Goal: Task Accomplishment & Management: Manage account settings

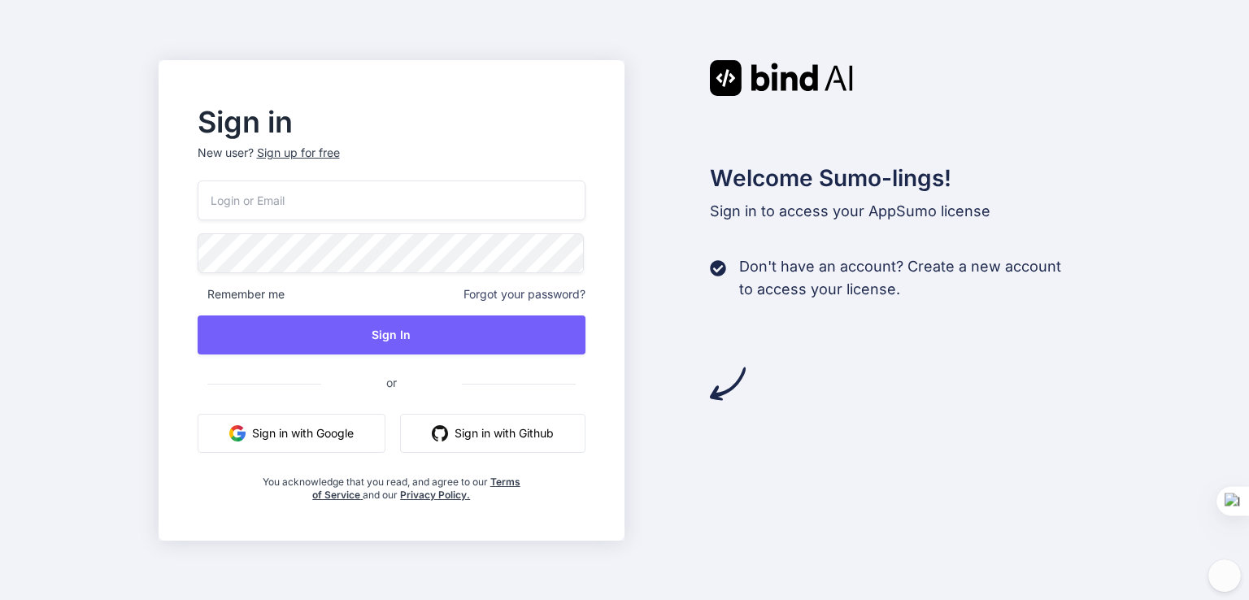
click at [312, 437] on button "Sign in with Google" at bounding box center [292, 433] width 188 height 39
click at [305, 426] on button "Sign in with Google" at bounding box center [292, 433] width 188 height 39
click at [451, 209] on input "email" at bounding box center [392, 200] width 389 height 40
drag, startPoint x: 325, startPoint y: 433, endPoint x: 472, endPoint y: 461, distance: 148.9
click at [326, 433] on button "Sign in with Google" at bounding box center [292, 433] width 188 height 39
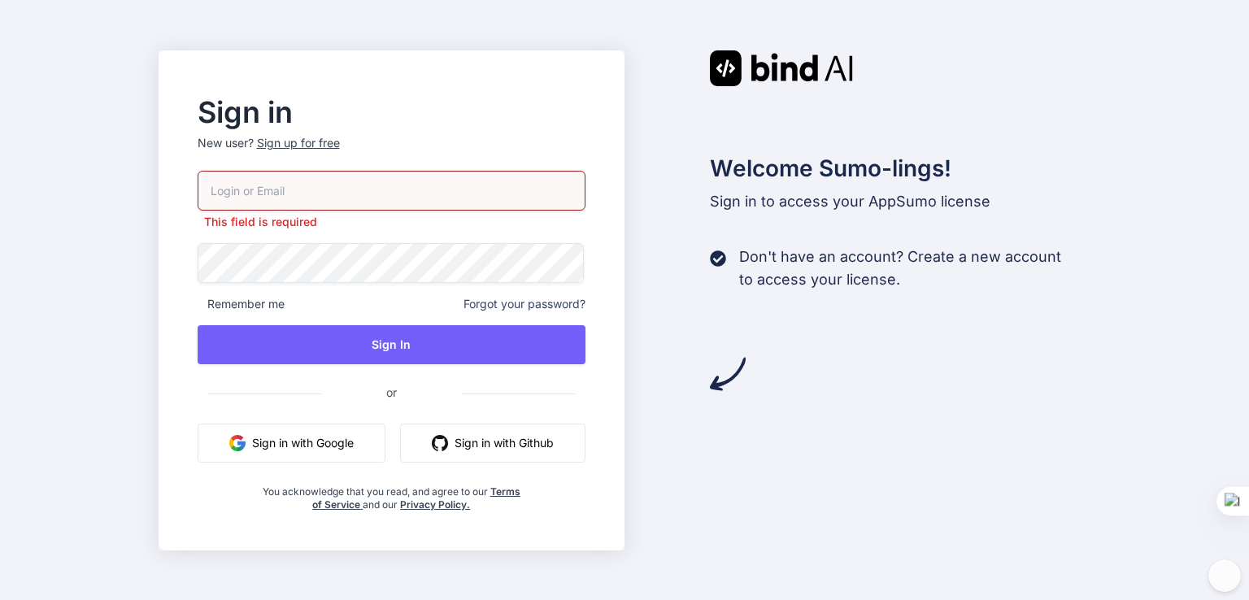
click at [335, 439] on button "Sign in with Google" at bounding box center [292, 443] width 188 height 39
drag, startPoint x: 439, startPoint y: 132, endPoint x: 412, endPoint y: 137, distance: 27.3
click at [436, 133] on div "Sign in New user? Sign up for free" at bounding box center [392, 135] width 389 height 72
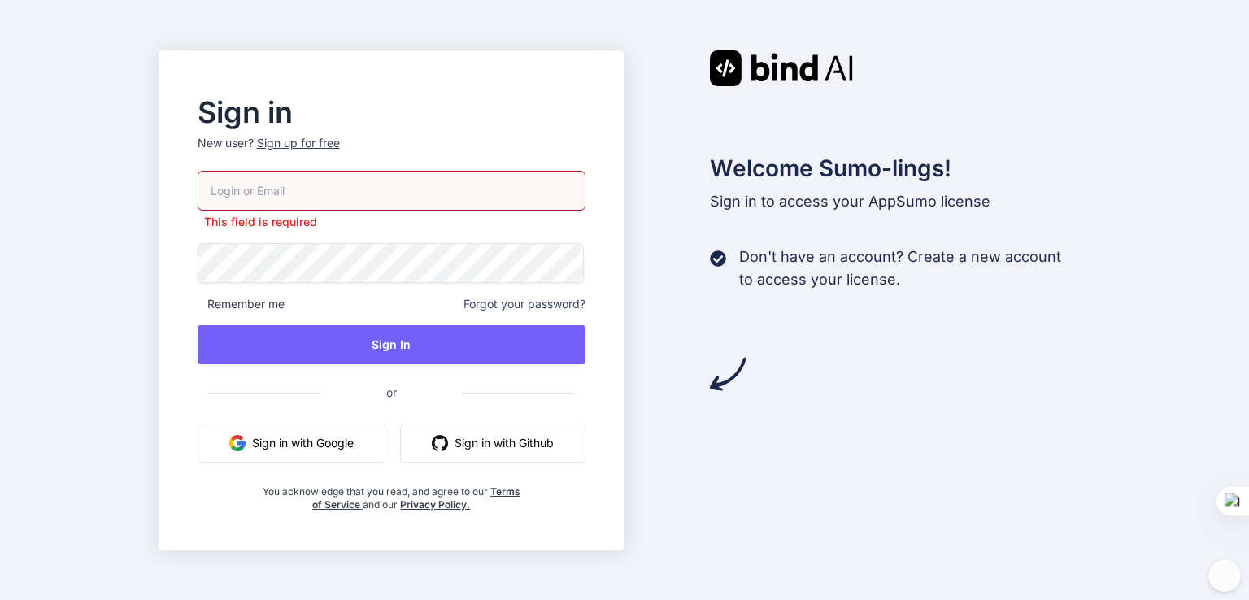
click at [329, 140] on div "Sign up for free" at bounding box center [298, 143] width 83 height 16
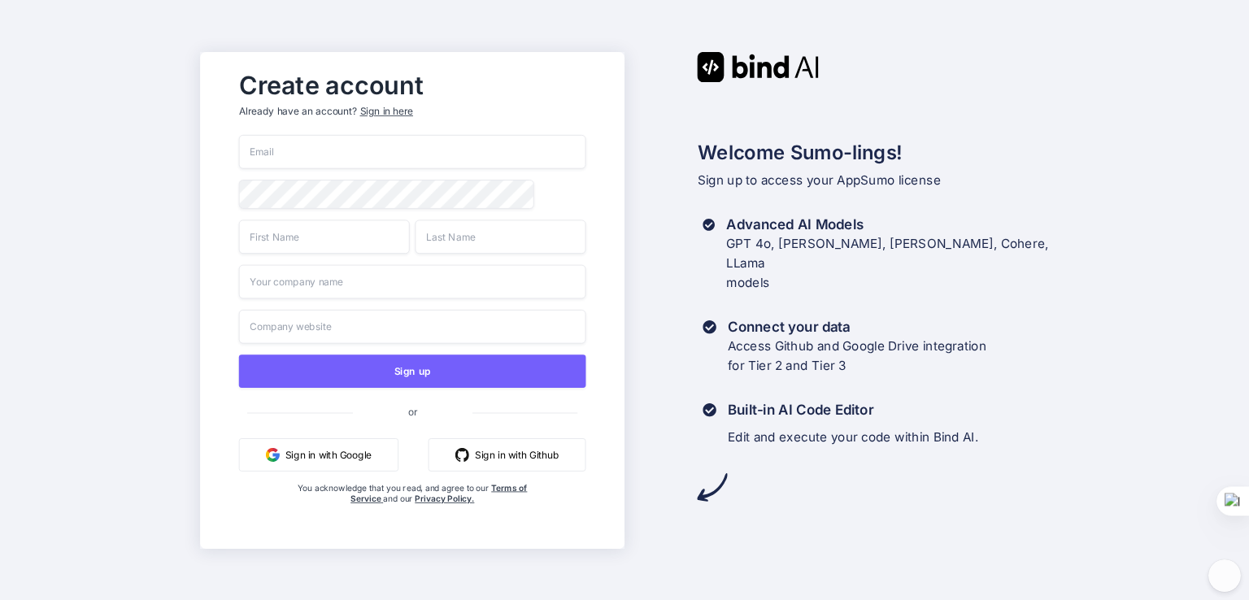
click at [459, 170] on div "Sign up or Sign in with Google Sign in with Github You acknowledge that you rea…" at bounding box center [411, 336] width 347 height 402
click at [456, 150] on input "email" at bounding box center [411, 152] width 347 height 34
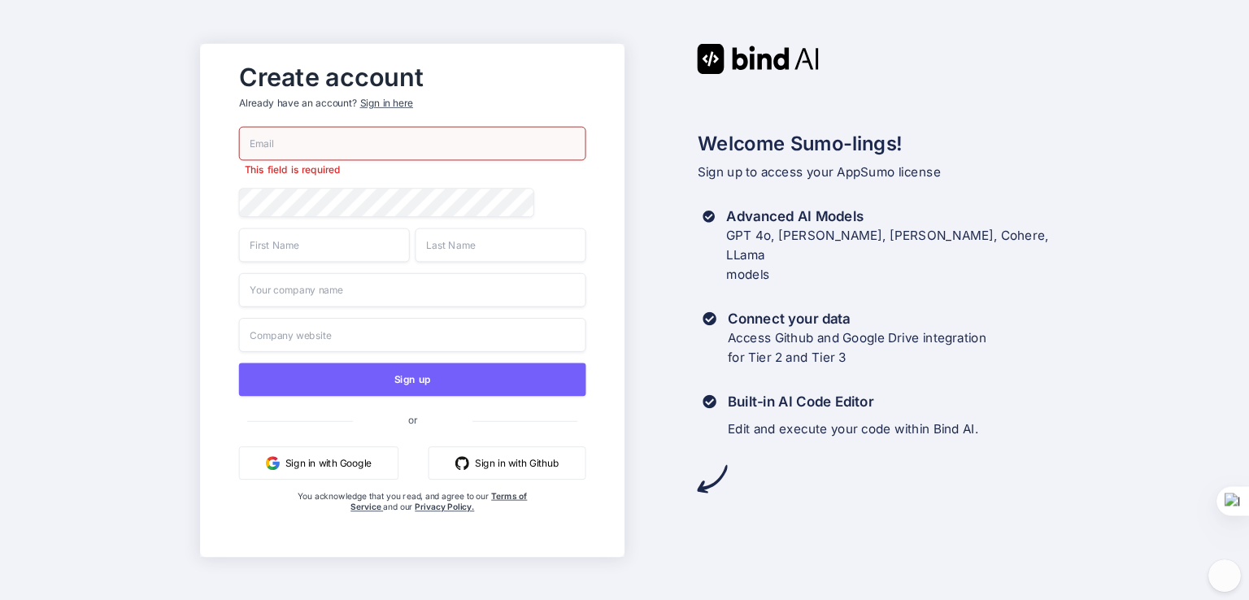
click at [350, 453] on button "Sign in with Google" at bounding box center [317, 462] width 159 height 33
click at [351, 471] on button "Sign in with Google" at bounding box center [317, 462] width 159 height 33
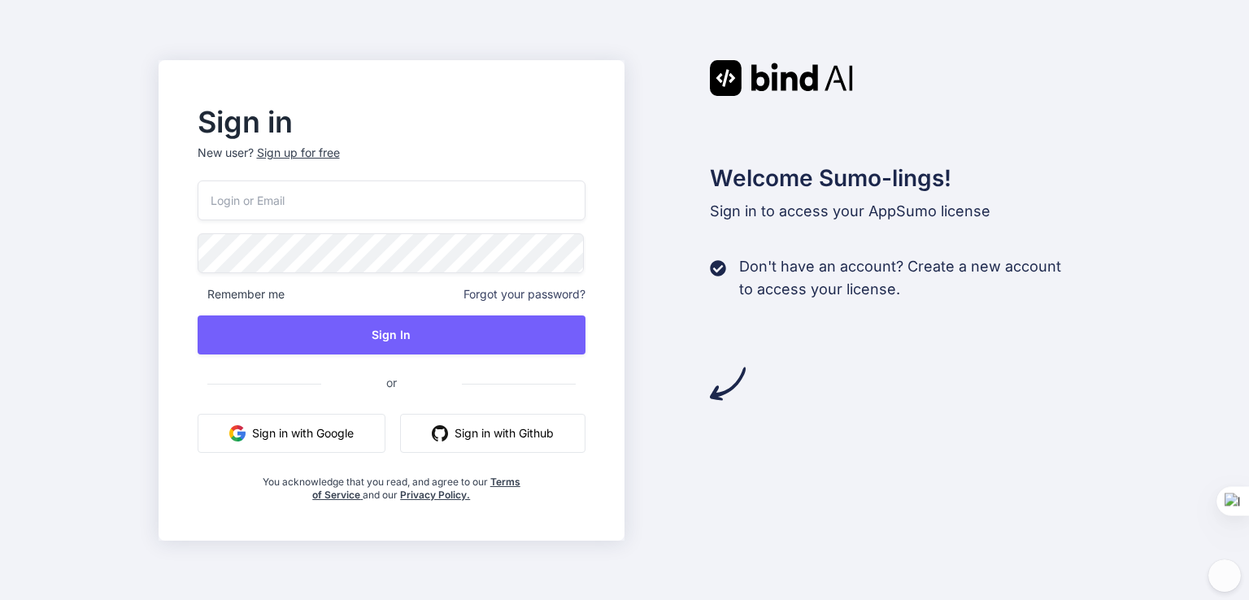
drag, startPoint x: 296, startPoint y: 415, endPoint x: 296, endPoint y: 430, distance: 14.6
click at [296, 417] on button "Sign in with Google" at bounding box center [292, 433] width 188 height 39
click at [296, 430] on button "Sign in with Google" at bounding box center [292, 433] width 188 height 39
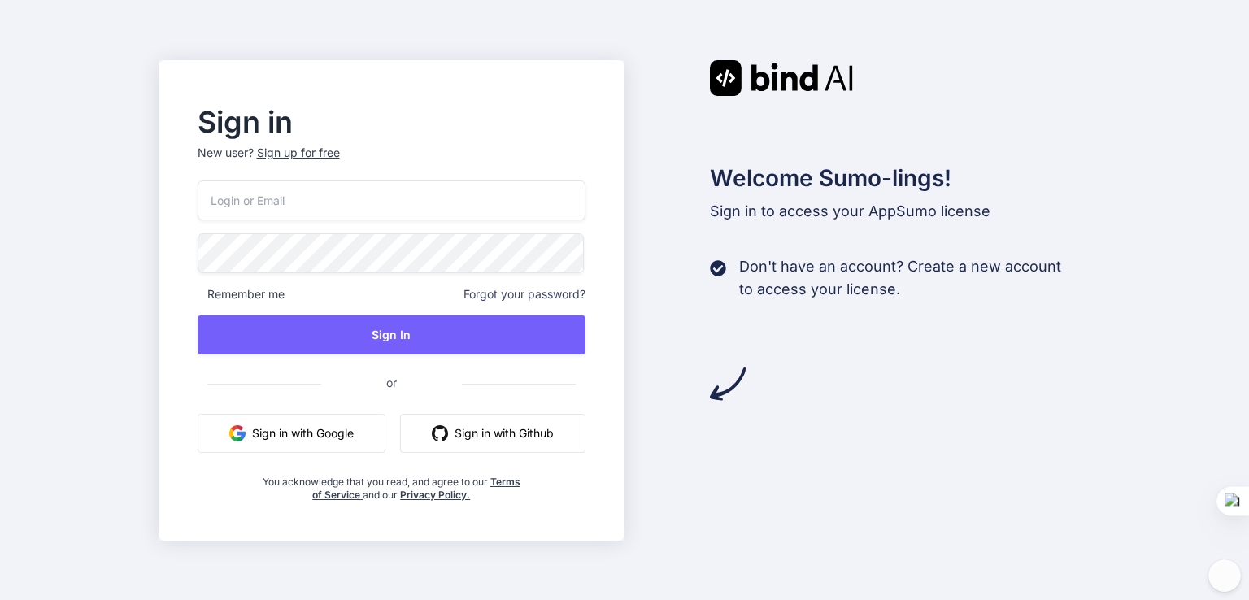
click at [348, 424] on button "Sign in with Google" at bounding box center [292, 433] width 188 height 39
click at [350, 439] on button "Sign in with Google" at bounding box center [292, 433] width 188 height 39
click at [371, 209] on input "email" at bounding box center [392, 200] width 389 height 40
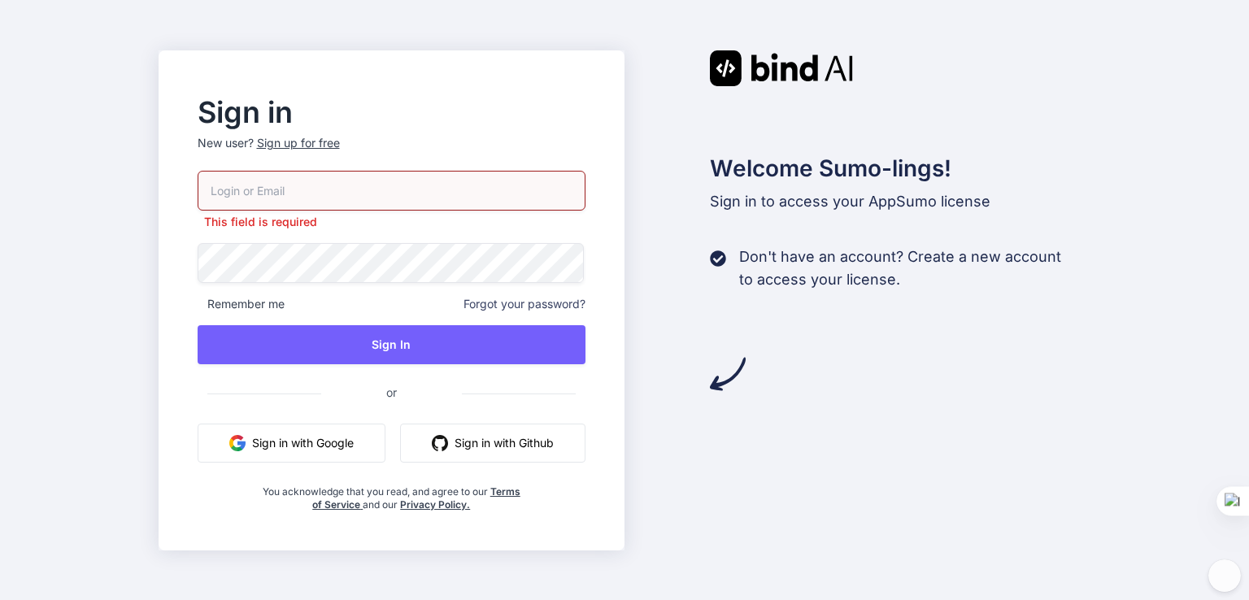
click at [263, 199] on input "email" at bounding box center [392, 191] width 389 height 40
type input "bank091048817622@gmail.com"
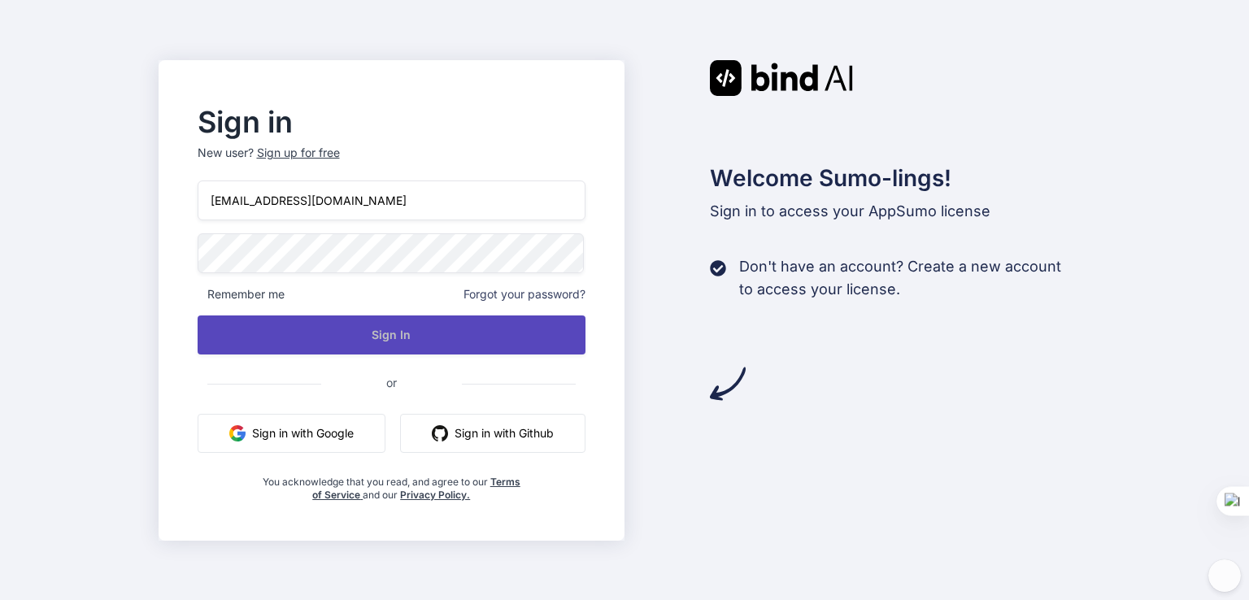
click at [423, 349] on button "Sign In" at bounding box center [392, 334] width 389 height 39
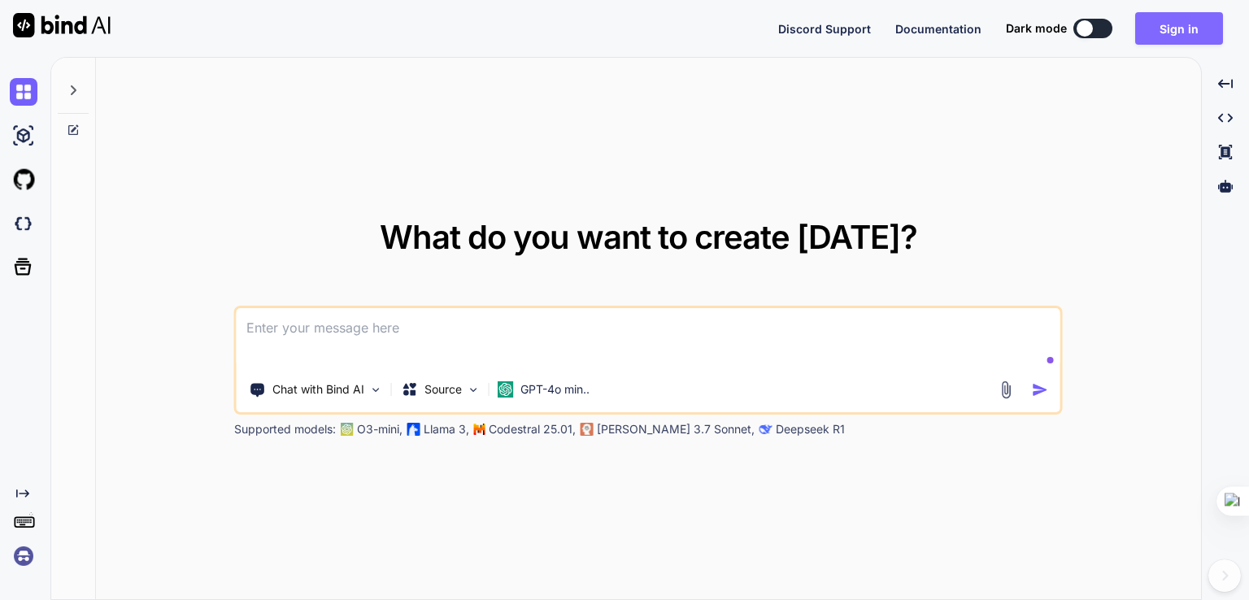
click at [1201, 15] on button "Sign in" at bounding box center [1179, 28] width 88 height 33
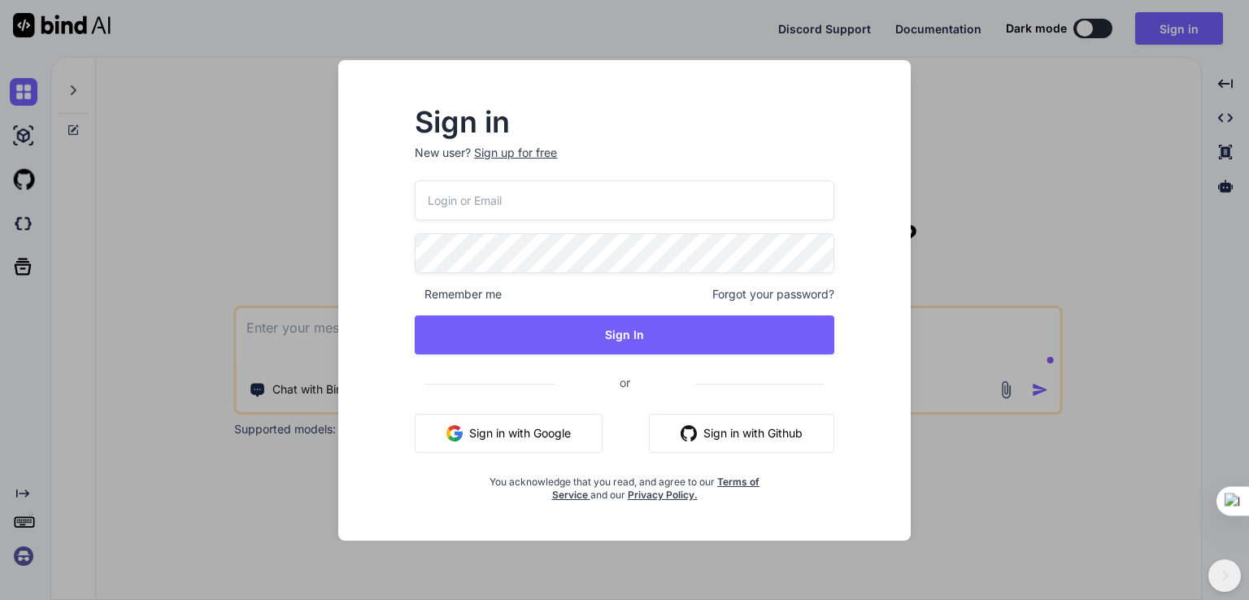
type input "bank091048817622@gmail.com"
drag, startPoint x: 546, startPoint y: 406, endPoint x: 546, endPoint y: 415, distance: 9.8
click at [546, 407] on div "bank091048817622@gmail.com Remember me Forgot your password? Sign In or Sign in…" at bounding box center [625, 340] width 420 height 321
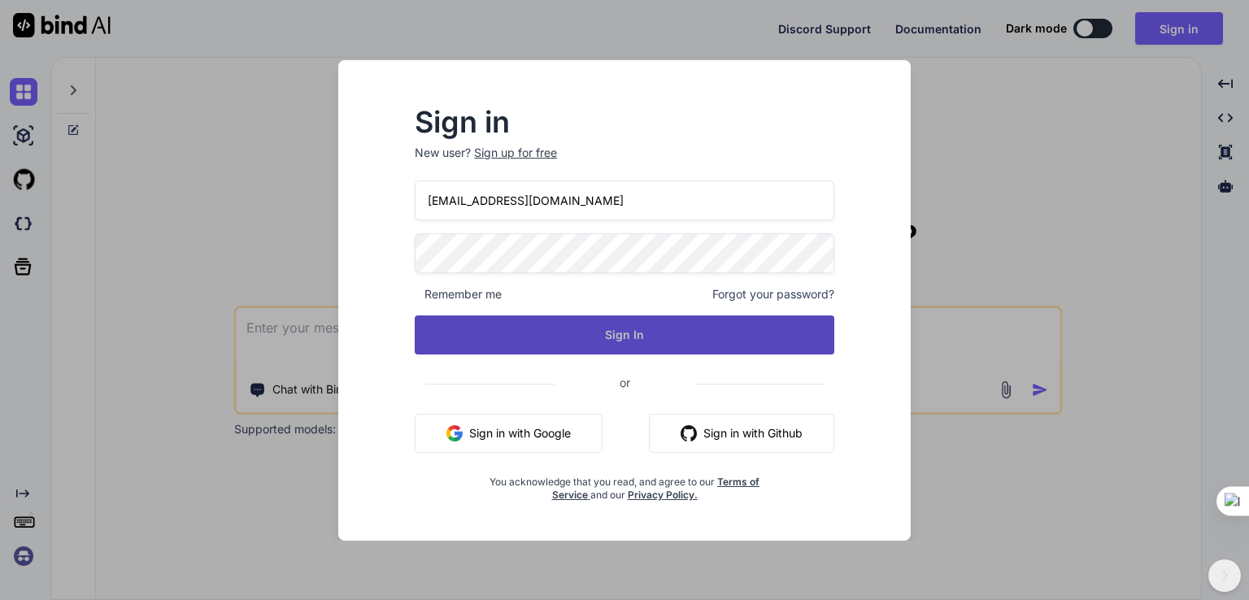
click at [564, 340] on button "Sign In" at bounding box center [625, 334] width 420 height 39
click at [689, 345] on button "Sign In" at bounding box center [625, 334] width 420 height 39
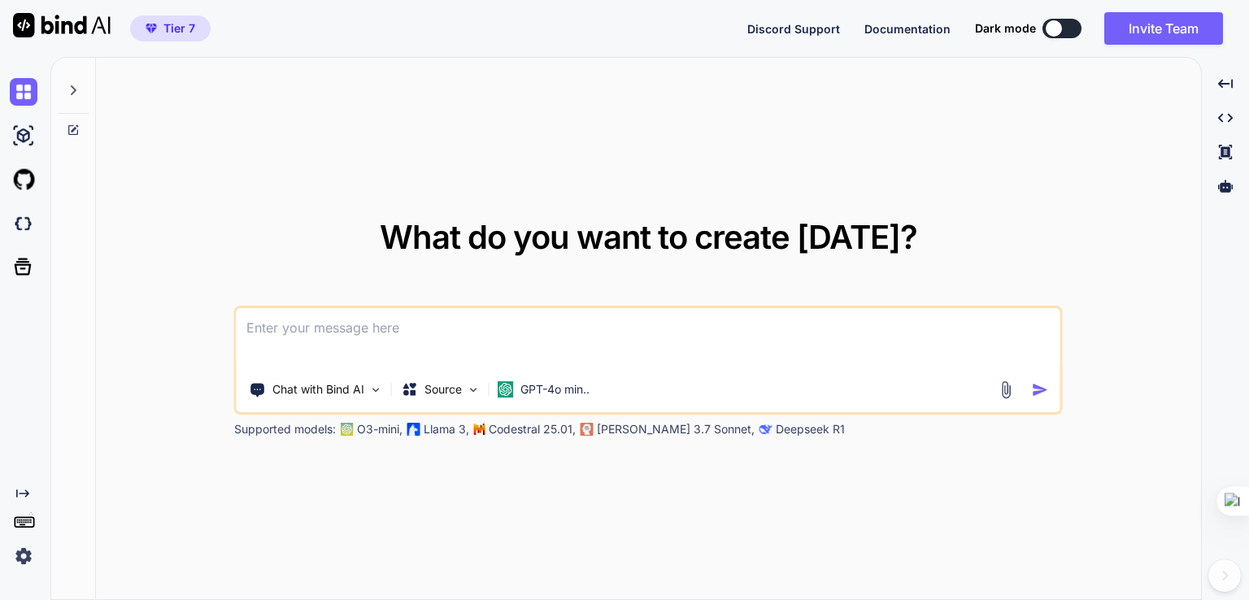
click at [27, 556] on img at bounding box center [24, 556] width 28 height 28
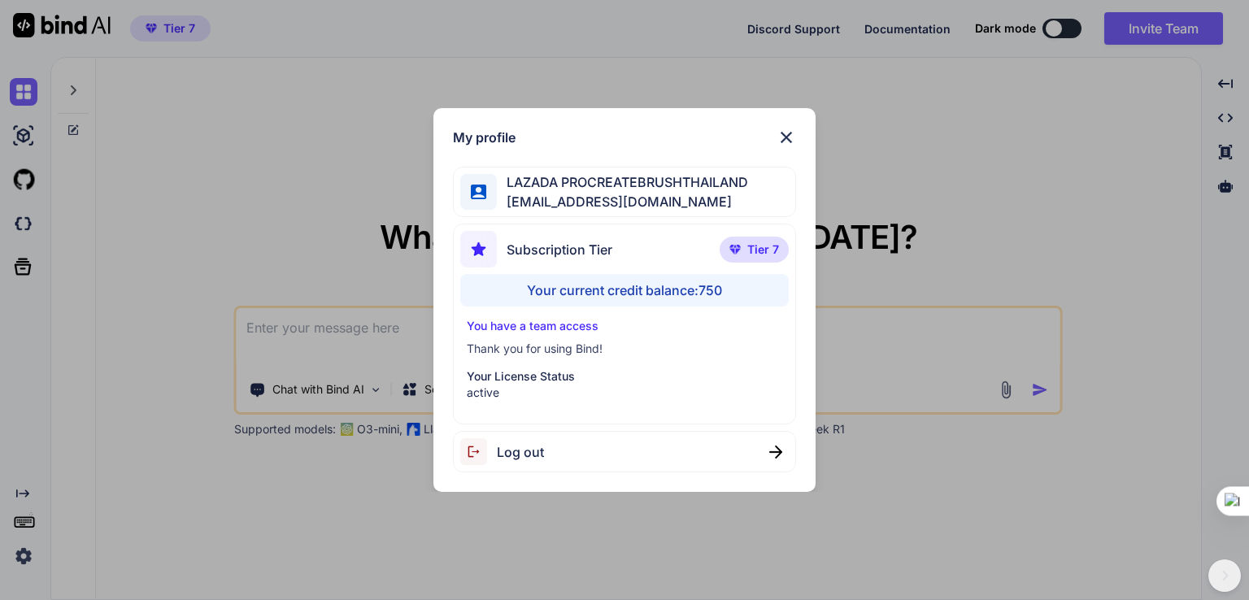
click at [963, 222] on div "My profile LAZADA PROCREATEBRUSHTHAILAND bank091048817622@gmail.com Subscriptio…" at bounding box center [624, 300] width 1249 height 600
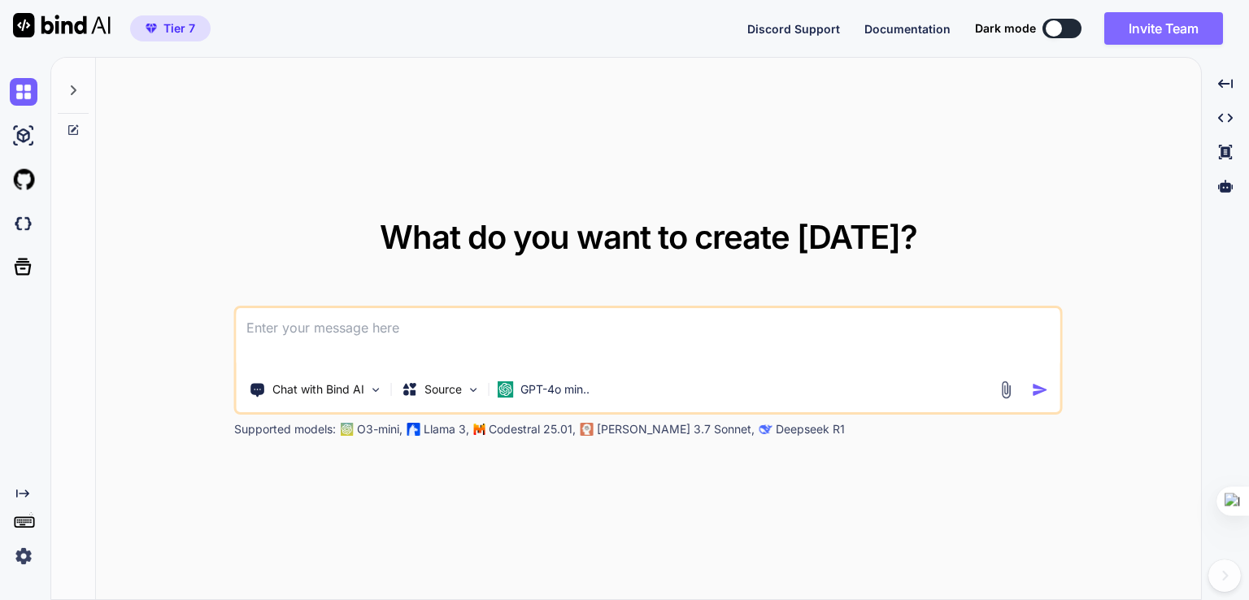
click at [1154, 27] on button "Invite Team" at bounding box center [1163, 28] width 119 height 33
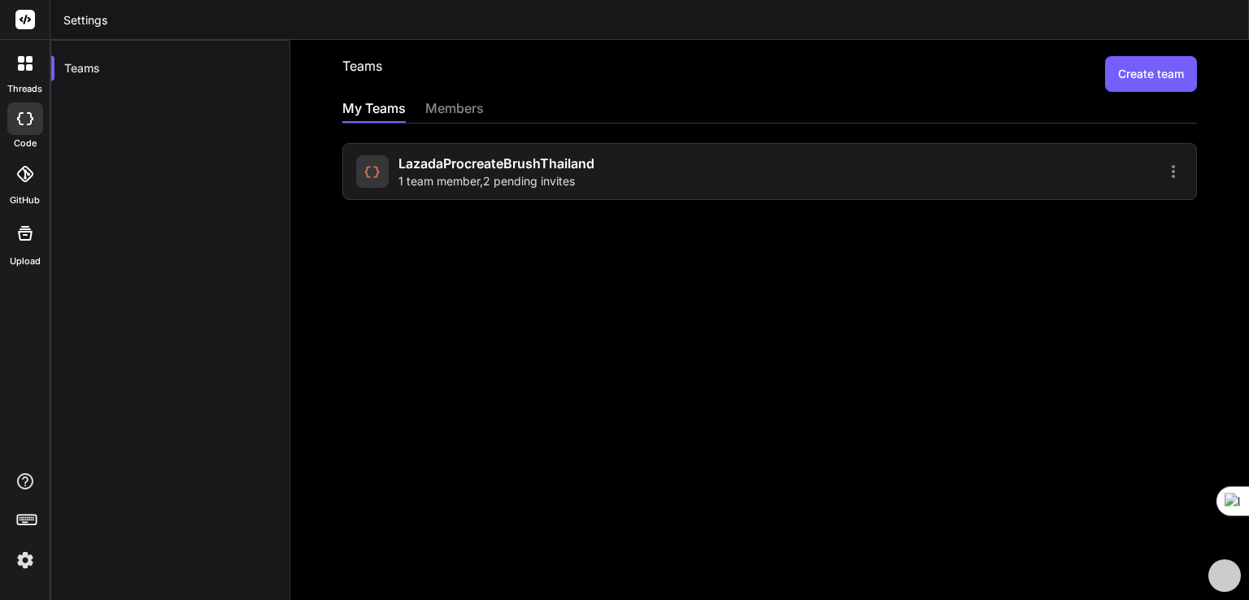
click at [550, 172] on span "LazadaProcreateBrushThailand" at bounding box center [496, 164] width 196 height 20
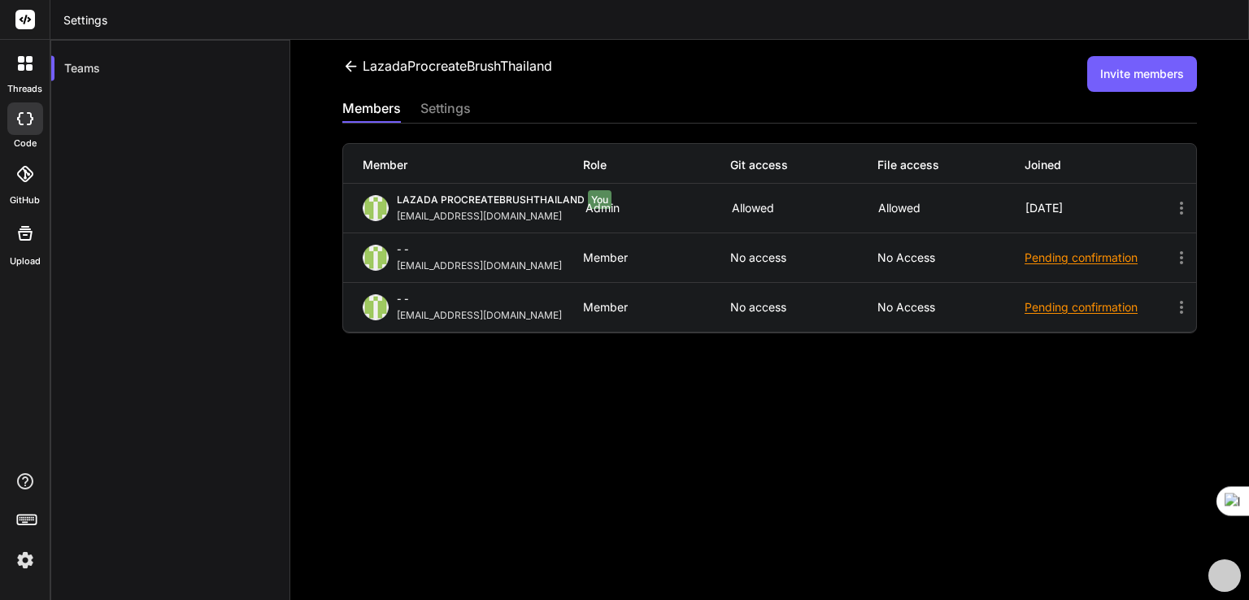
click at [489, 272] on div "lazadaprocreatebrushthailand-1@berrymail.cc" at bounding box center [483, 265] width 172 height 13
click at [491, 272] on div "lazadaprocreatebrushthailand-1@berrymail.cc" at bounding box center [483, 265] width 172 height 13
drag, startPoint x: 476, startPoint y: 280, endPoint x: 394, endPoint y: 264, distance: 83.6
click at [394, 264] on div "- - lazadaprocreatebrushthailand-1@berrymail.cc" at bounding box center [473, 257] width 220 height 29
copy div "lazadaprocreatebrushthailand-1@berrymail.cc"
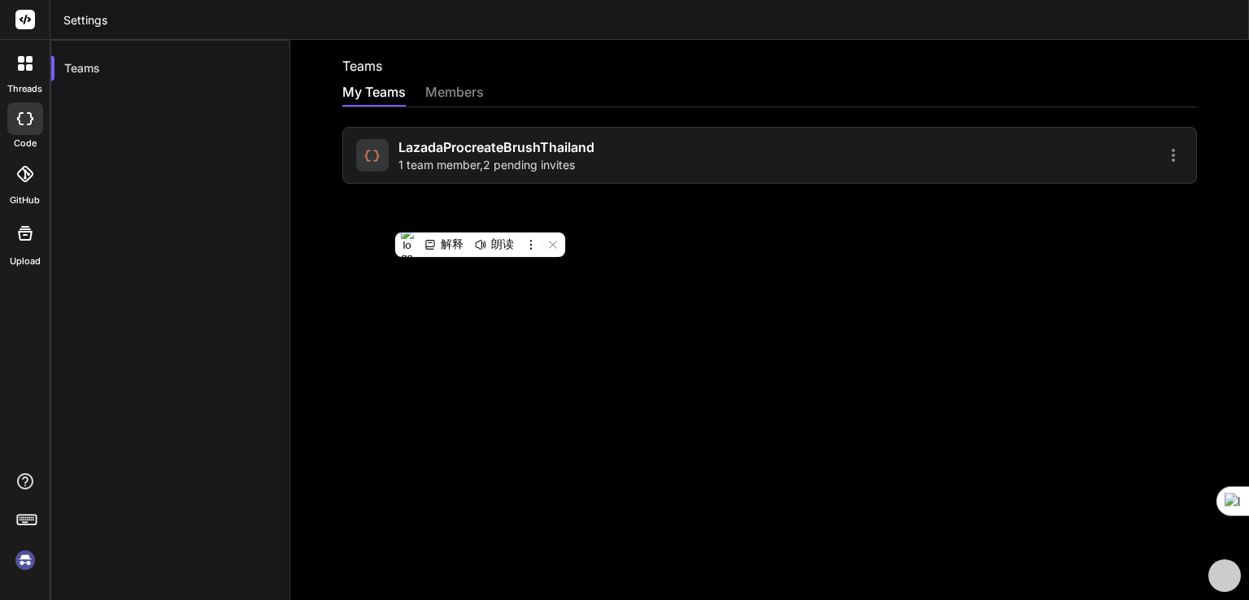
drag, startPoint x: 703, startPoint y: 236, endPoint x: 699, endPoint y: 223, distance: 13.6
click at [703, 235] on div "Teams My Teams members LazadaProcreateBrushThailand 1 team member , 2 pending i…" at bounding box center [769, 320] width 959 height 560
click at [446, 91] on div "members" at bounding box center [454, 93] width 59 height 23
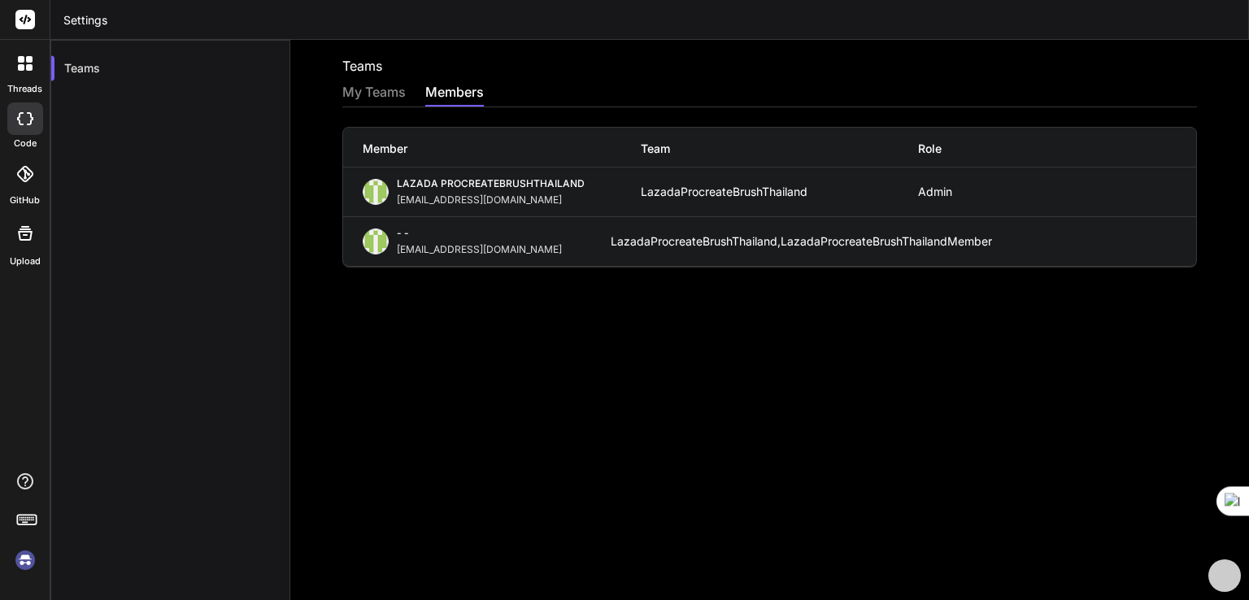
click at [405, 84] on div "My Teams" at bounding box center [373, 93] width 63 height 23
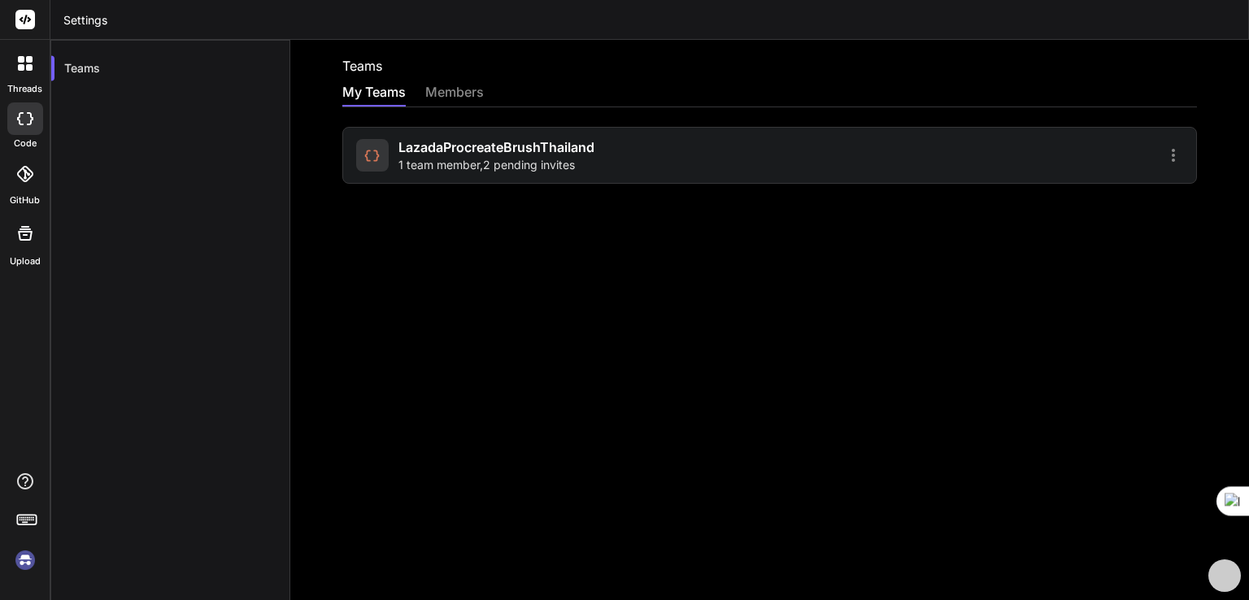
click at [22, 22] on rect at bounding box center [25, 20] width 20 height 20
click at [33, 69] on div at bounding box center [25, 63] width 34 height 34
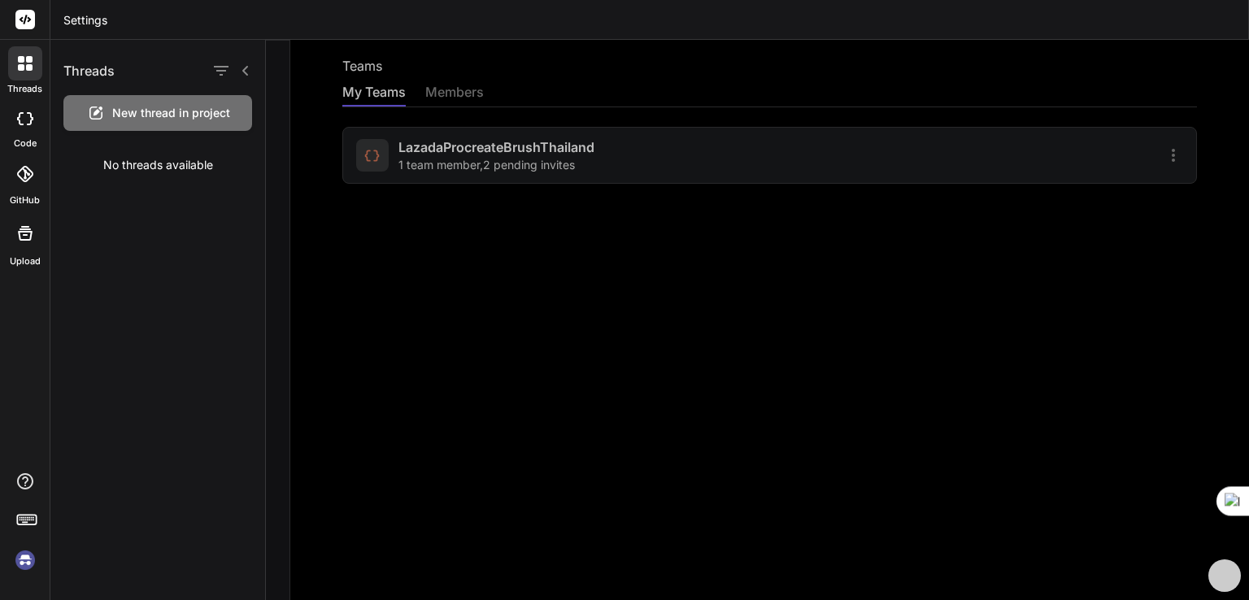
click at [807, 37] on header "Settings" at bounding box center [649, 20] width 1198 height 40
drag, startPoint x: 17, startPoint y: 20, endPoint x: 38, endPoint y: 103, distance: 86.4
click at [17, 20] on rect at bounding box center [25, 20] width 20 height 20
click at [21, 74] on div at bounding box center [25, 63] width 34 height 34
drag, startPoint x: 661, startPoint y: 453, endPoint x: 654, endPoint y: 429, distance: 24.5
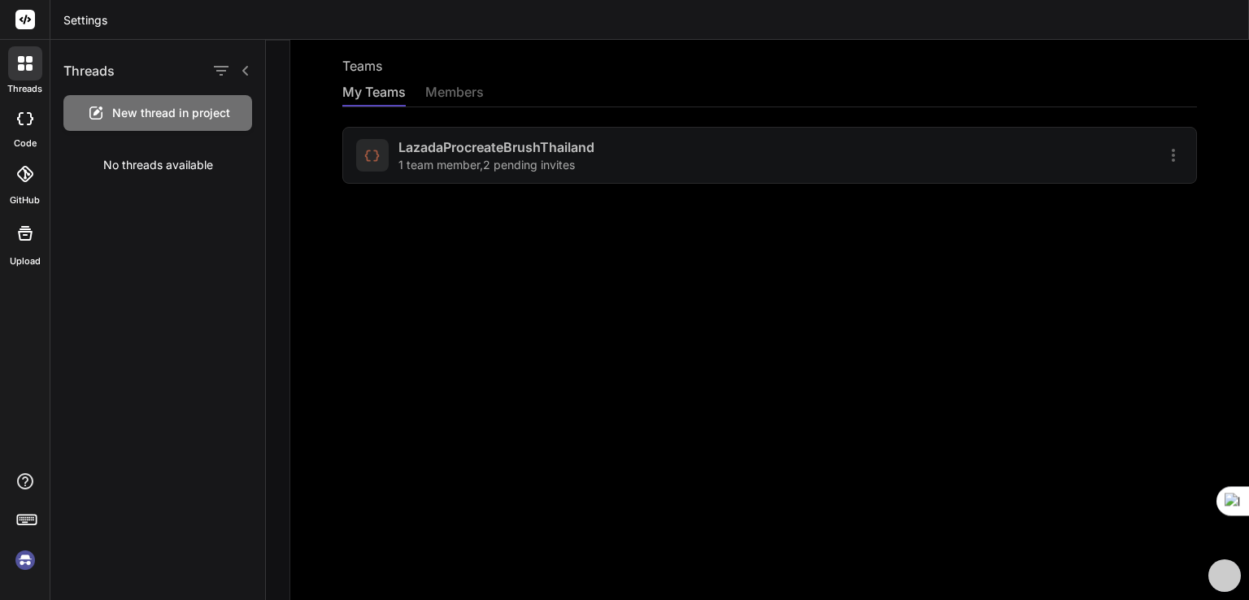
click at [659, 451] on div at bounding box center [757, 320] width 983 height 560
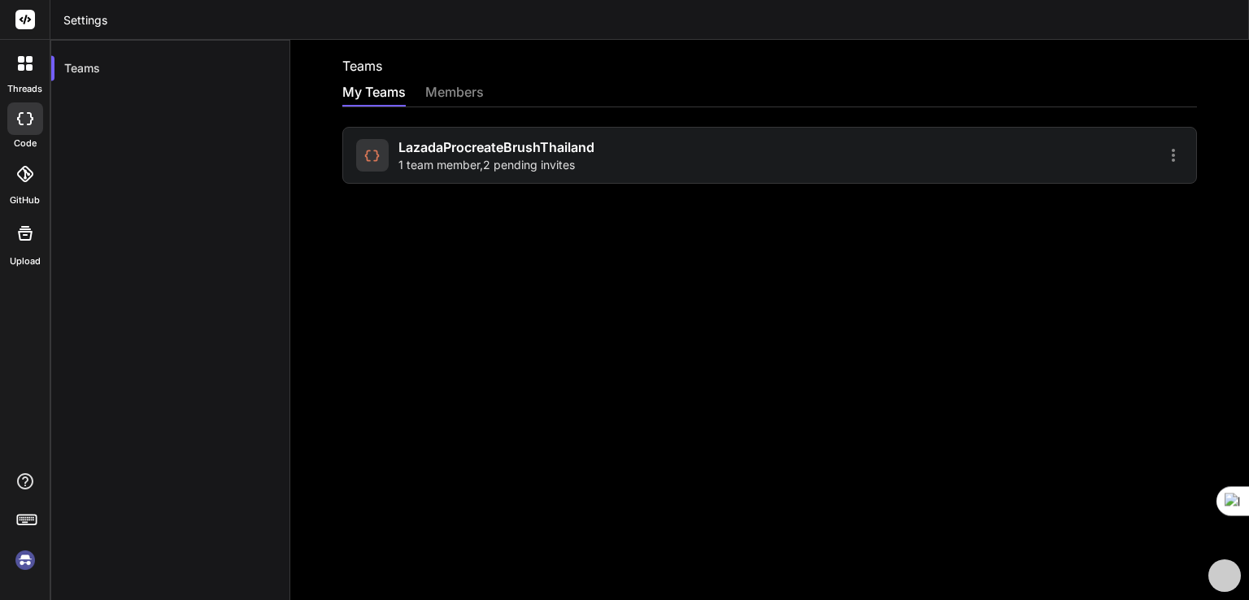
click at [1163, 164] on div "LazadaProcreateBrushThailand 1 team member , 2 pending invites" at bounding box center [769, 155] width 854 height 57
click at [1163, 151] on icon at bounding box center [1173, 156] width 20 height 20
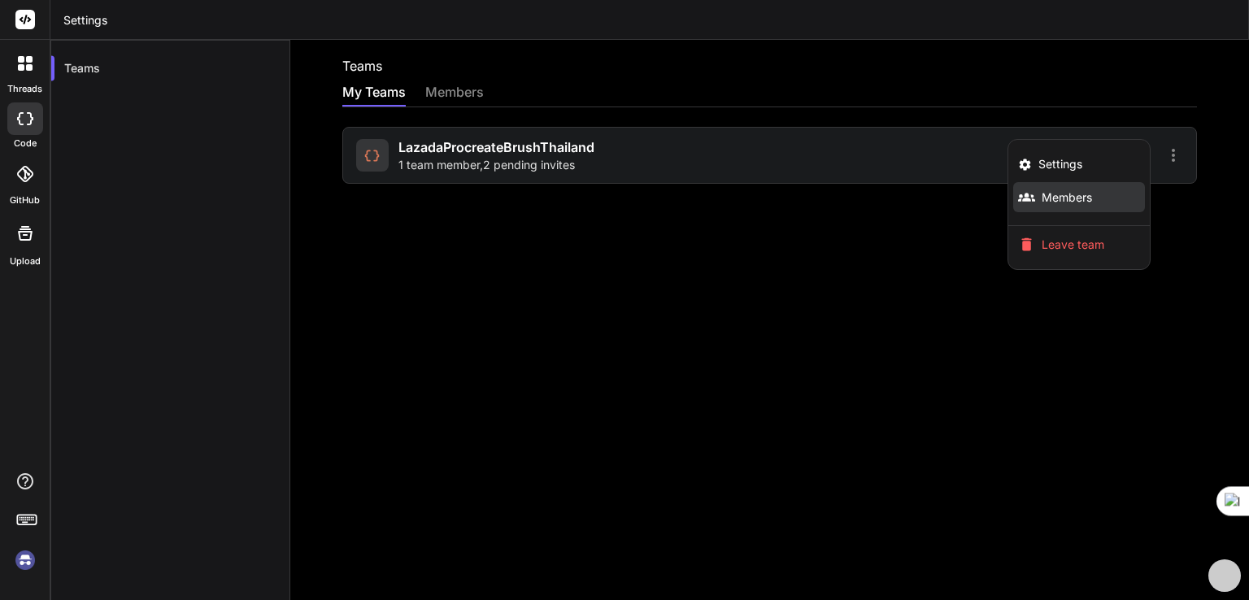
click at [1068, 206] on li "Members" at bounding box center [1079, 197] width 132 height 30
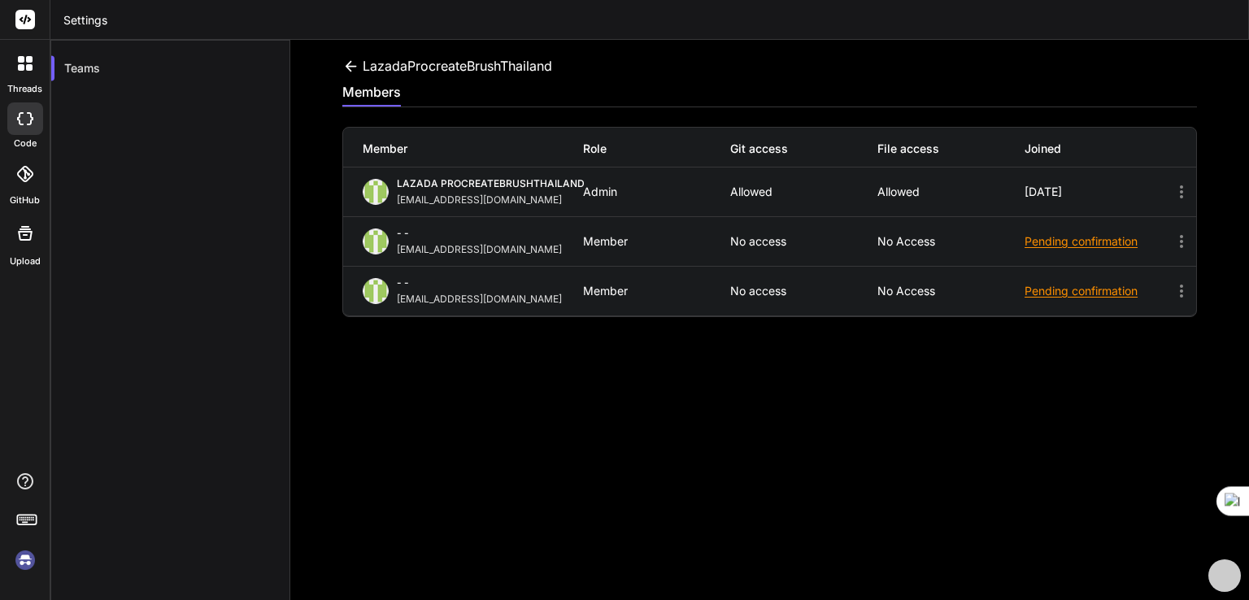
click at [347, 72] on icon at bounding box center [350, 66] width 17 height 17
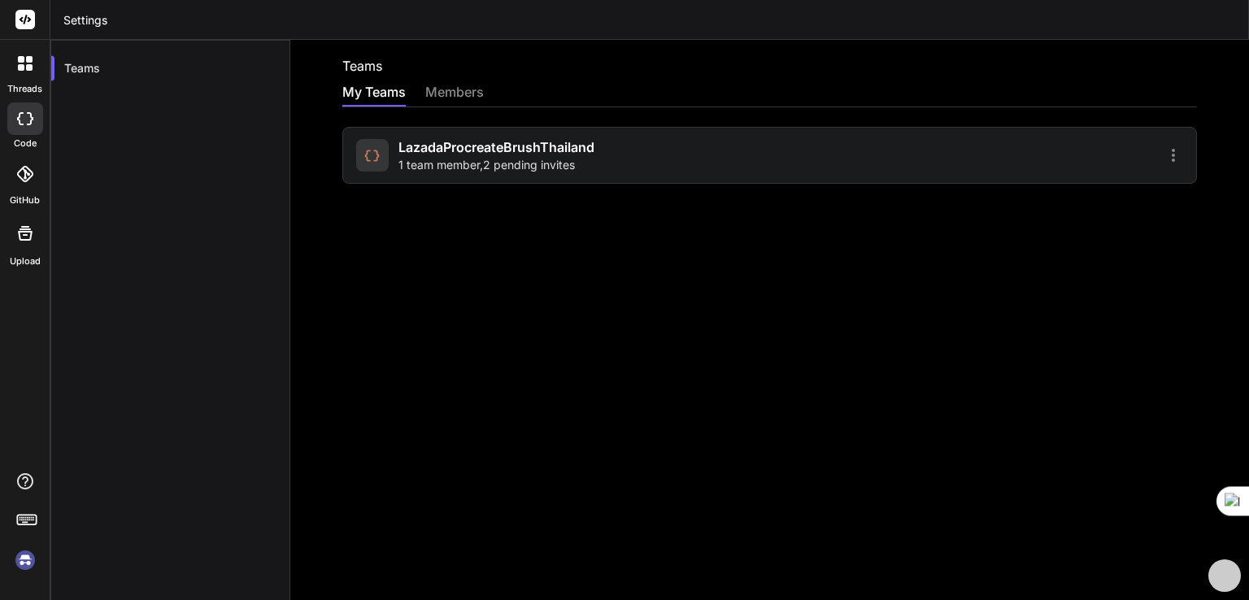
click at [448, 94] on div "members" at bounding box center [454, 93] width 59 height 23
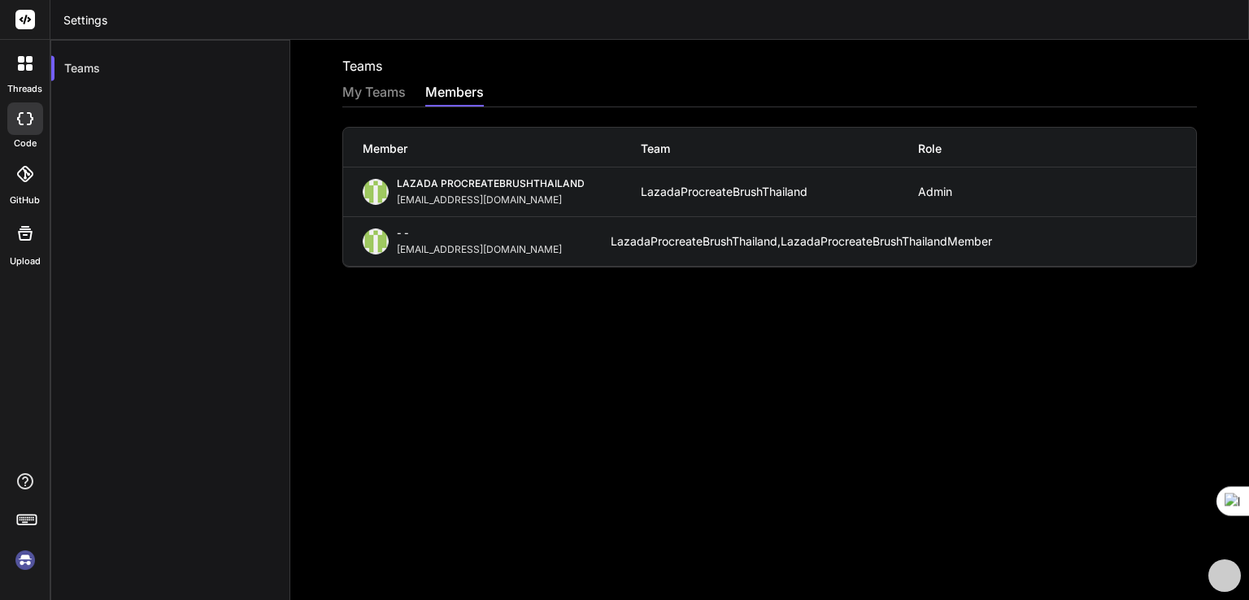
click at [377, 93] on div "My Teams" at bounding box center [373, 93] width 63 height 23
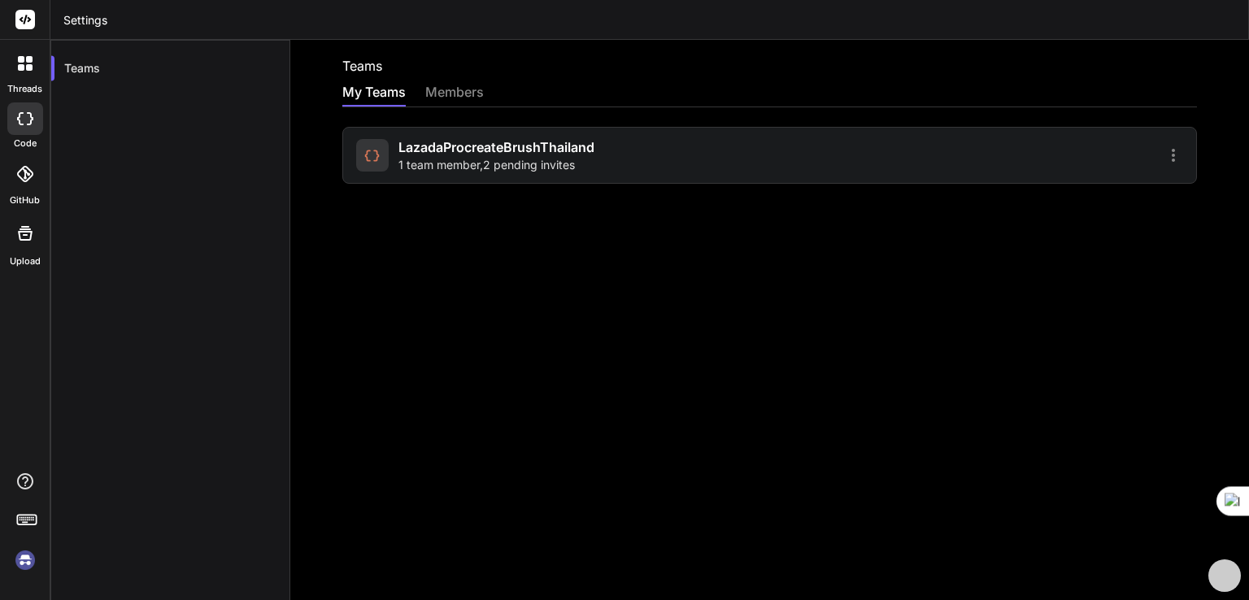
click at [445, 93] on div "members" at bounding box center [454, 93] width 59 height 23
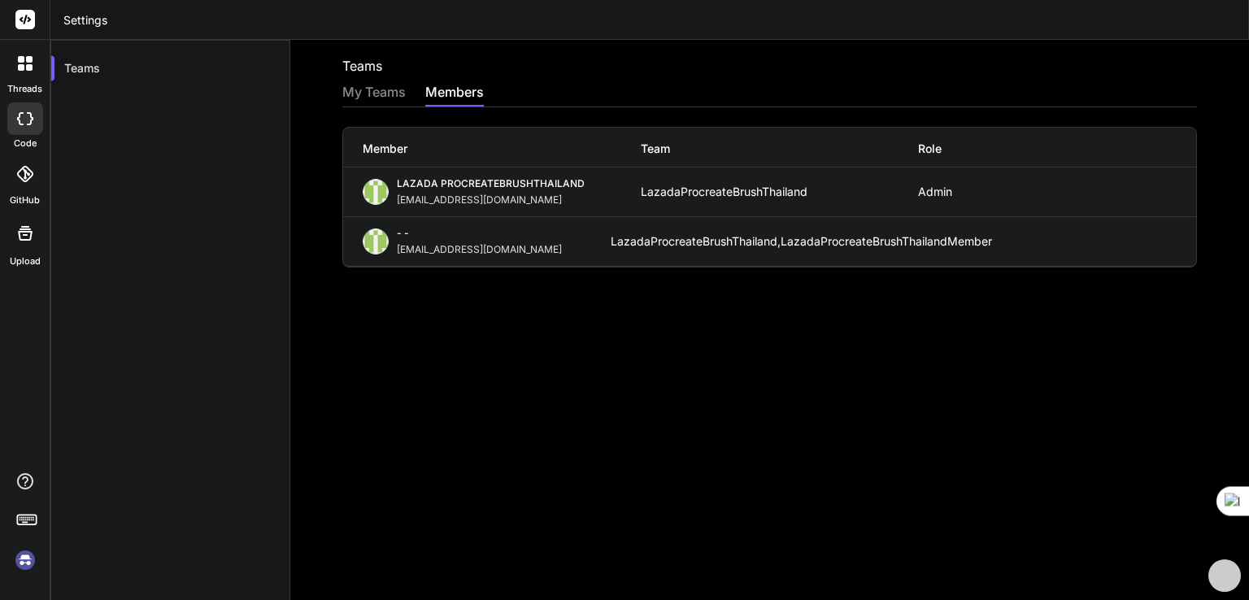
drag, startPoint x: 468, startPoint y: 268, endPoint x: 449, endPoint y: 303, distance: 40.0
click at [394, 251] on div "- - lazadaprocreatebrushthailand-1@berrymail.cc LazadaProcreateBrushThailand, L…" at bounding box center [769, 241] width 853 height 49
copy div "lazadaprocreatebrushthailand-1@berrymail.cc"
click at [393, 89] on div "My Teams" at bounding box center [373, 93] width 63 height 23
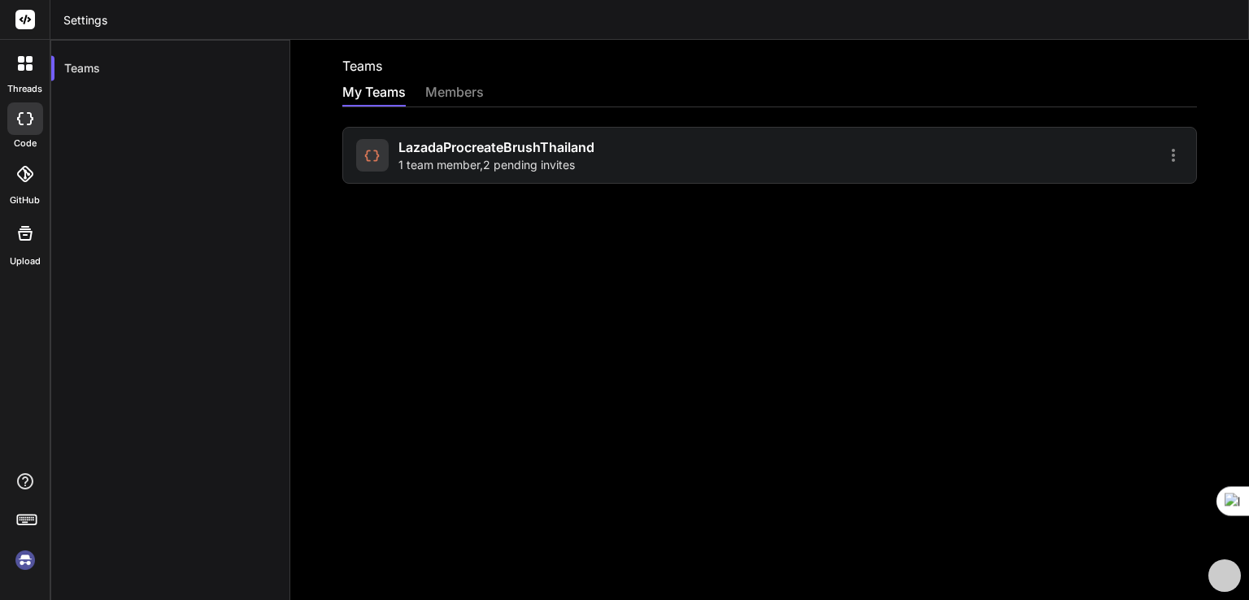
click at [1163, 150] on icon at bounding box center [1173, 156] width 20 height 20
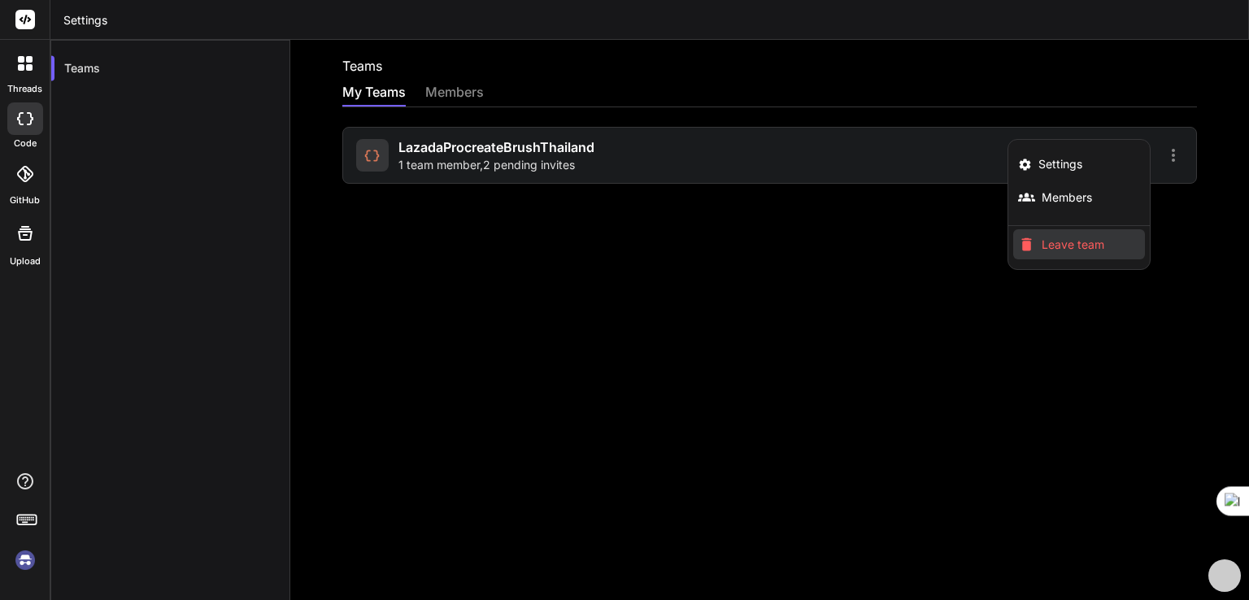
click at [1080, 238] on span "Leave team" at bounding box center [1072, 245] width 63 height 16
click at [1038, 161] on span "Settings" at bounding box center [1060, 164] width 44 height 16
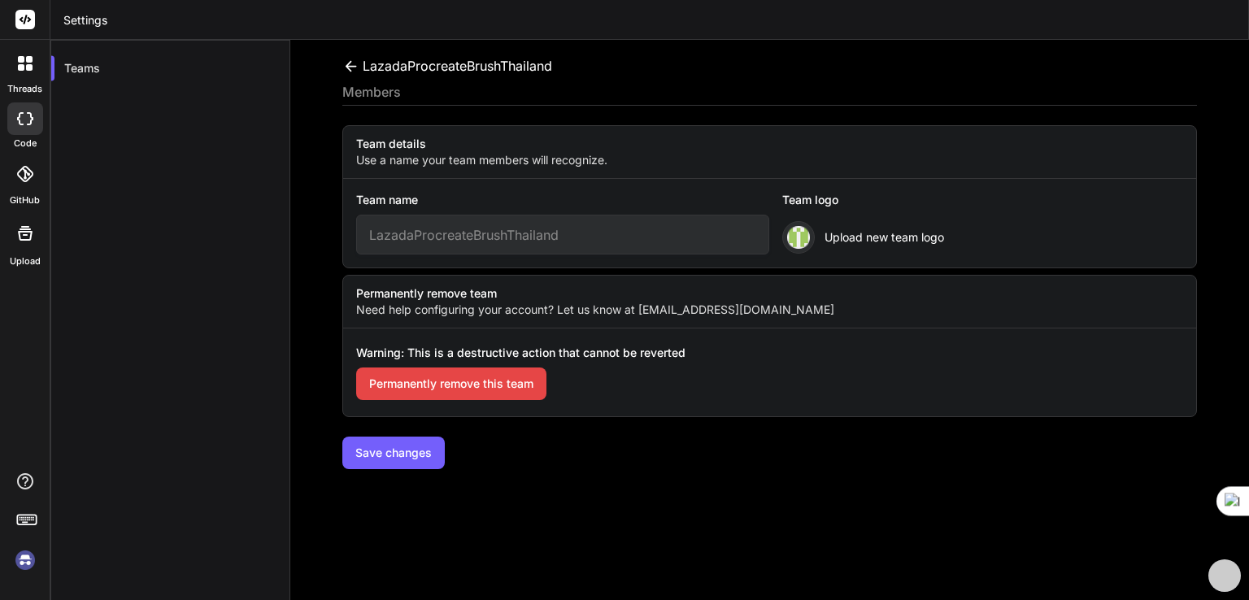
click at [346, 64] on icon at bounding box center [351, 65] width 11 height 11
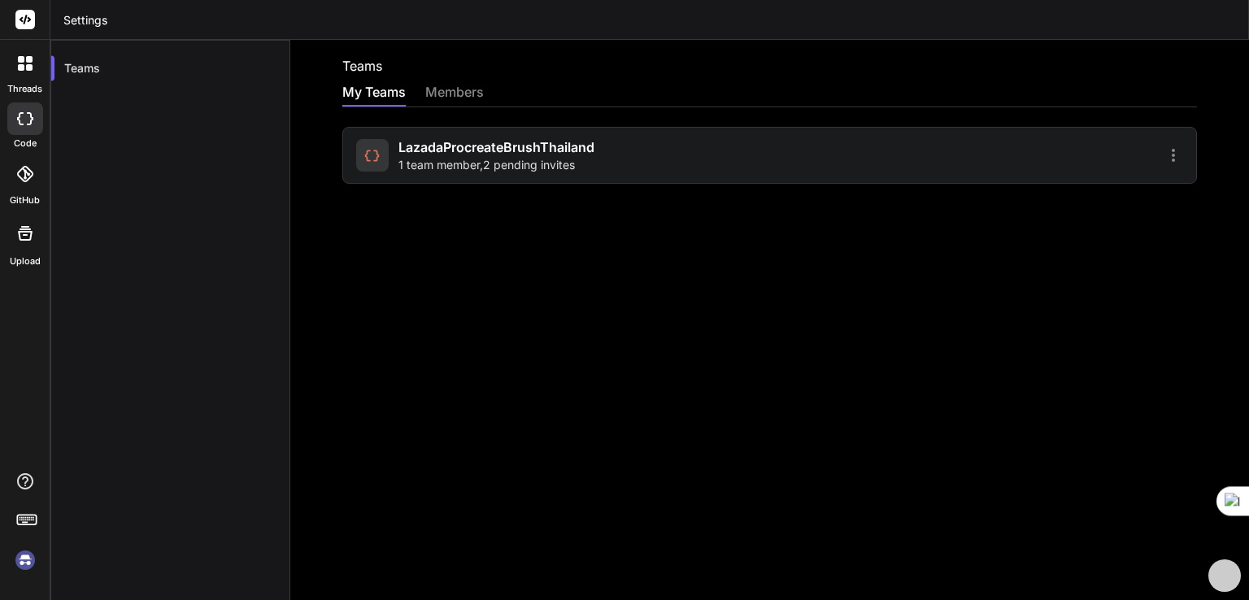
click at [1172, 154] on icon at bounding box center [1173, 155] width 3 height 13
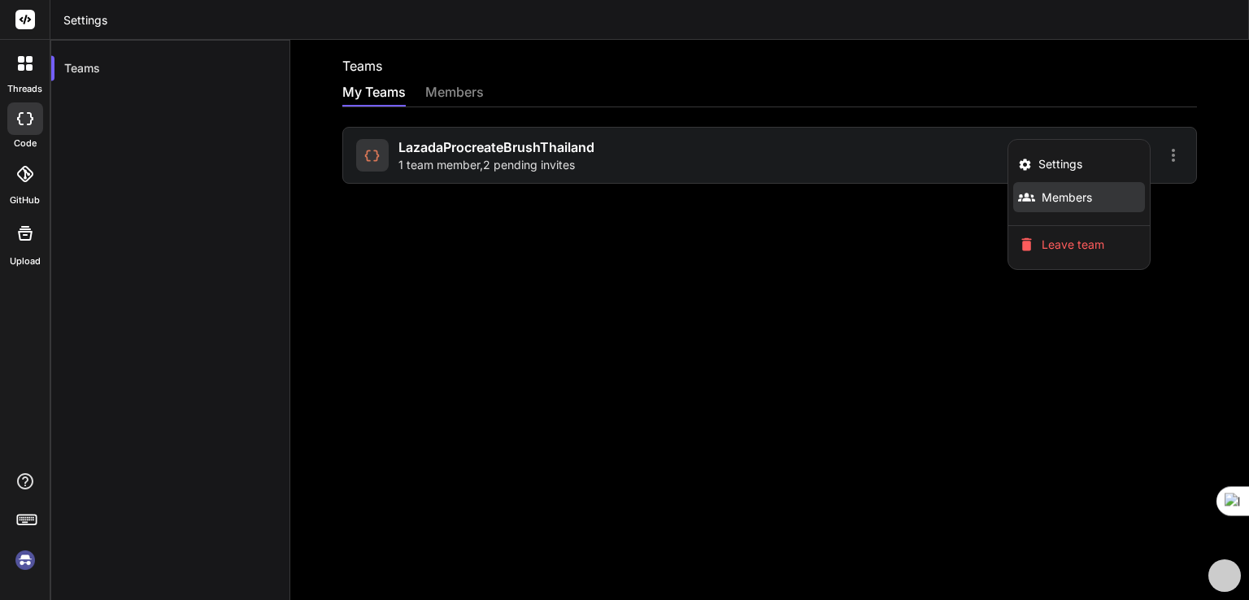
click at [1107, 198] on li "Members" at bounding box center [1079, 197] width 132 height 30
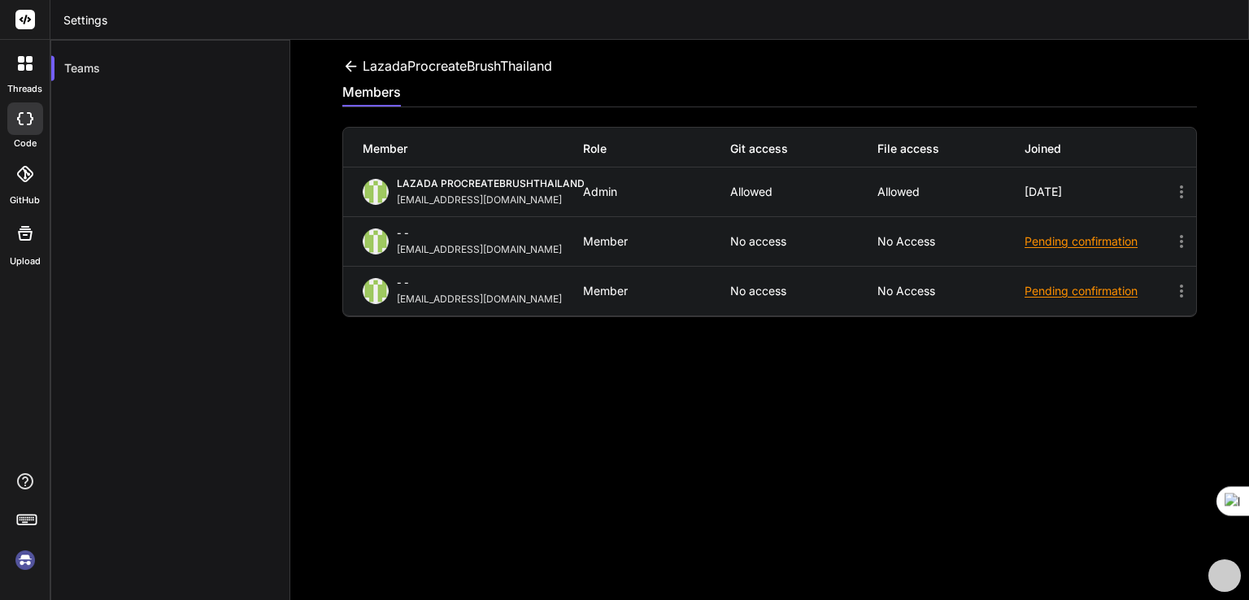
click at [1172, 246] on icon at bounding box center [1182, 242] width 20 height 20
click at [1102, 247] on div "Pending confirmation" at bounding box center [1097, 241] width 147 height 16
click at [1180, 241] on icon at bounding box center [1181, 241] width 3 height 13
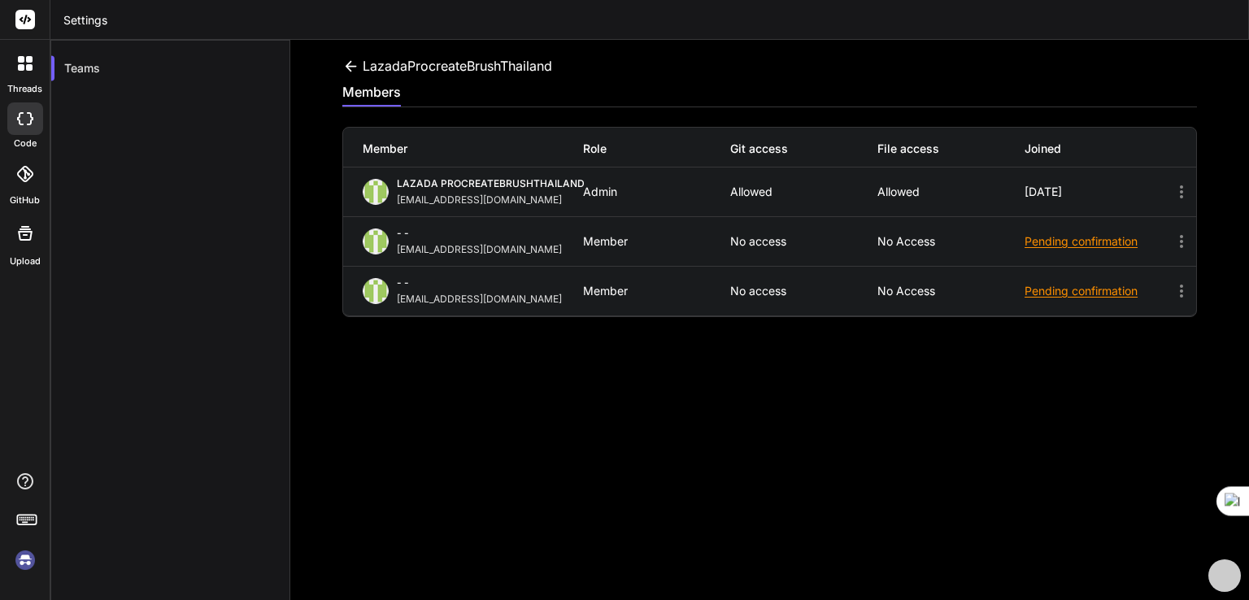
click at [1102, 250] on div "Pending confirmation" at bounding box center [1097, 241] width 147 height 16
click at [1079, 242] on div "Pending confirmation" at bounding box center [1097, 241] width 147 height 16
click at [1074, 242] on div "Pending confirmation" at bounding box center [1097, 241] width 147 height 16
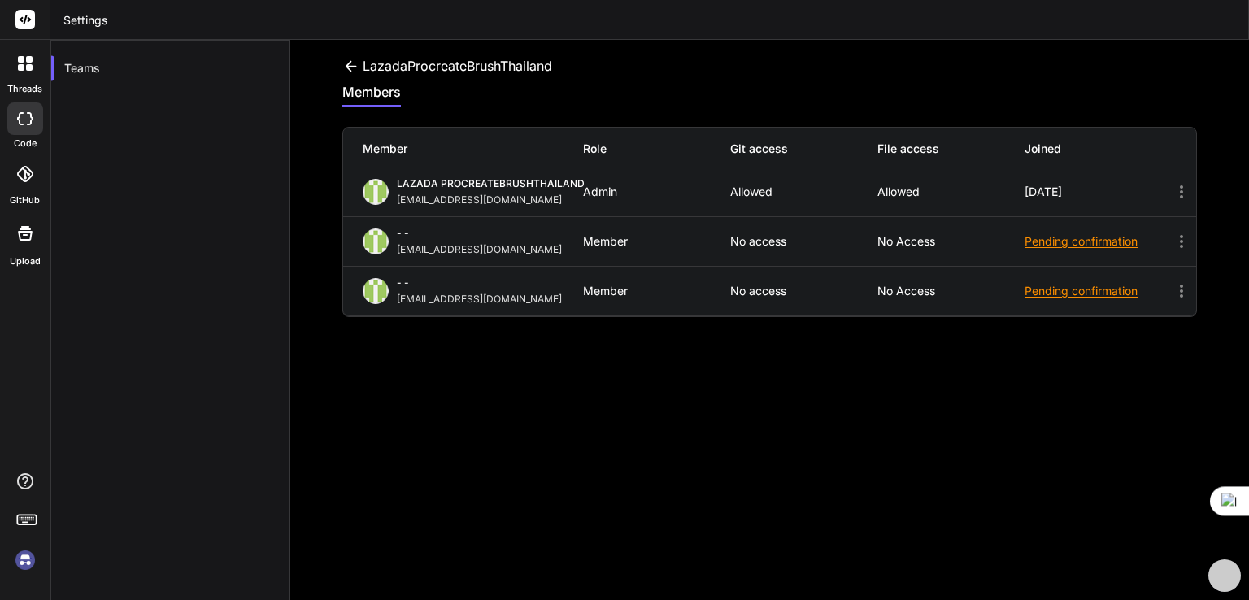
click at [775, 368] on div "LazadaProcreateBrushThailand members Member Role Git access File access Joined …" at bounding box center [769, 320] width 959 height 560
click at [345, 59] on icon at bounding box center [350, 66] width 17 height 17
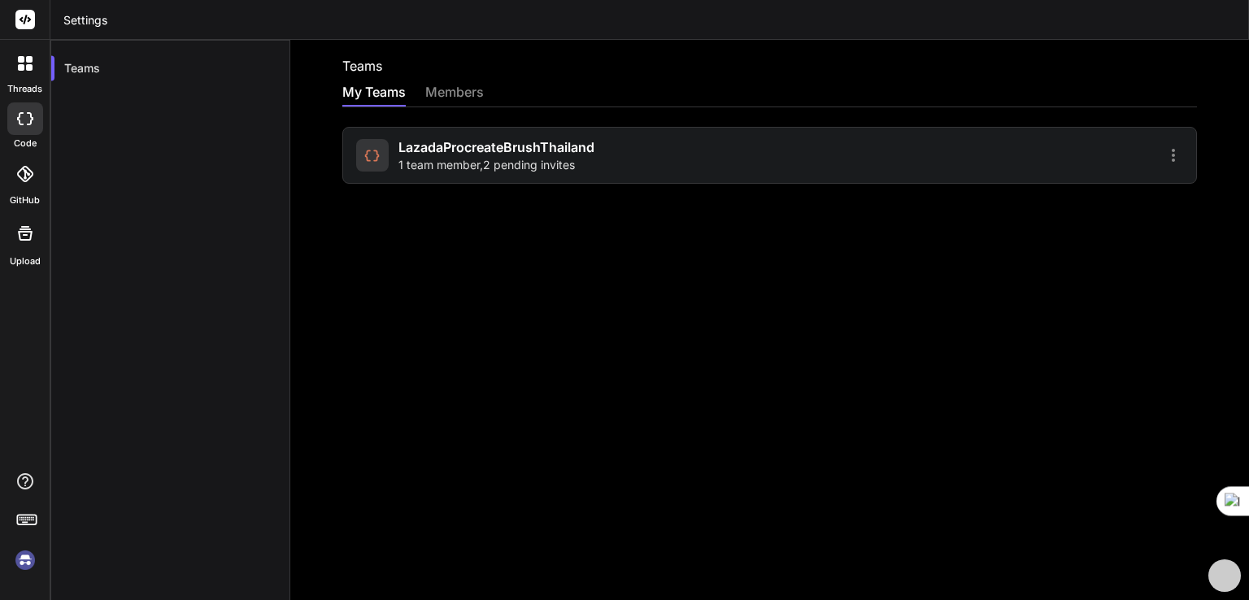
click at [1163, 162] on icon at bounding box center [1173, 156] width 20 height 20
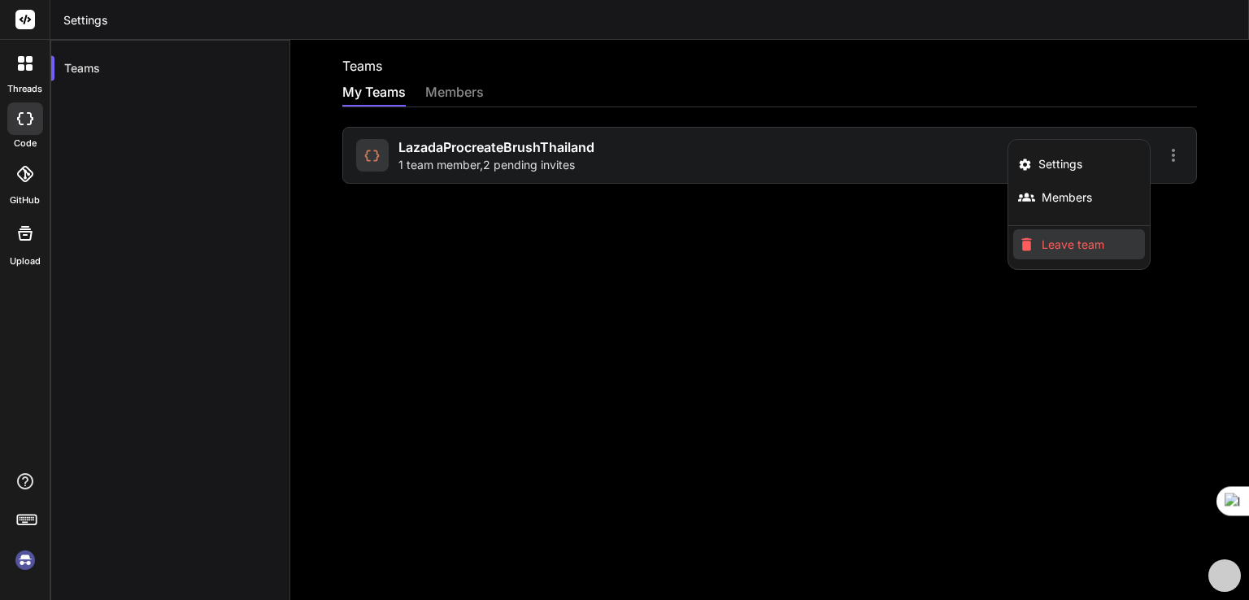
click at [1060, 240] on span "Leave team" at bounding box center [1072, 245] width 63 height 16
click at [1048, 247] on span "Leave team" at bounding box center [1072, 245] width 63 height 16
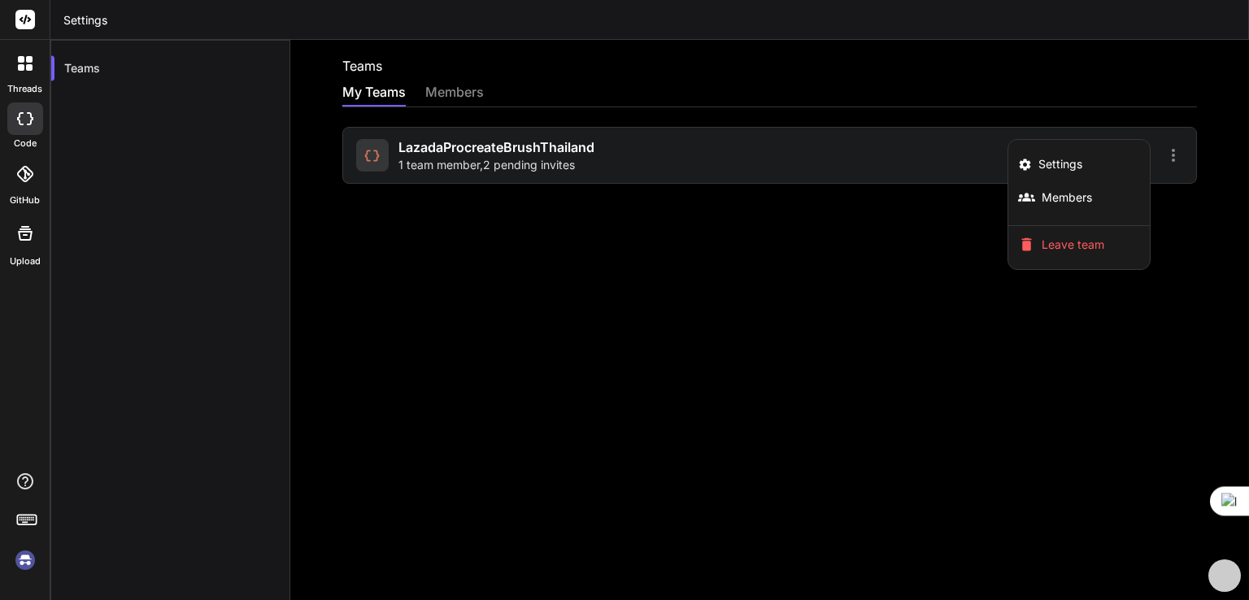
drag, startPoint x: 22, startPoint y: 18, endPoint x: 28, endPoint y: 30, distance: 13.5
click at [22, 18] on icon at bounding box center [26, 20] width 12 height 10
click at [26, 75] on div at bounding box center [25, 63] width 34 height 34
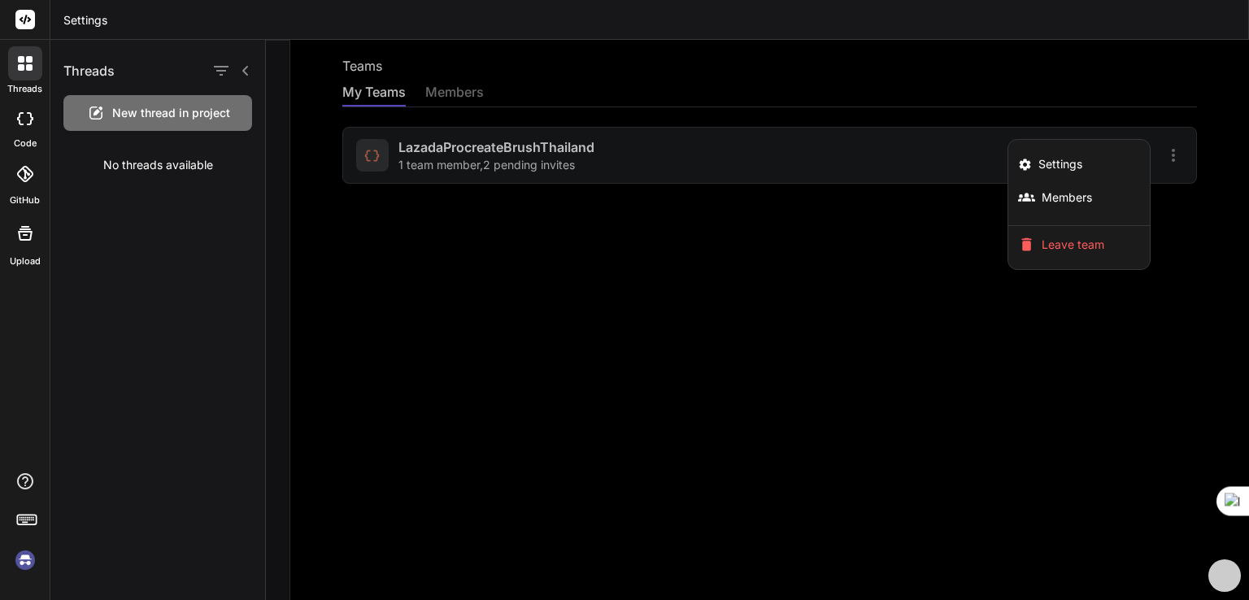
click at [26, 141] on label "code" at bounding box center [25, 144] width 23 height 14
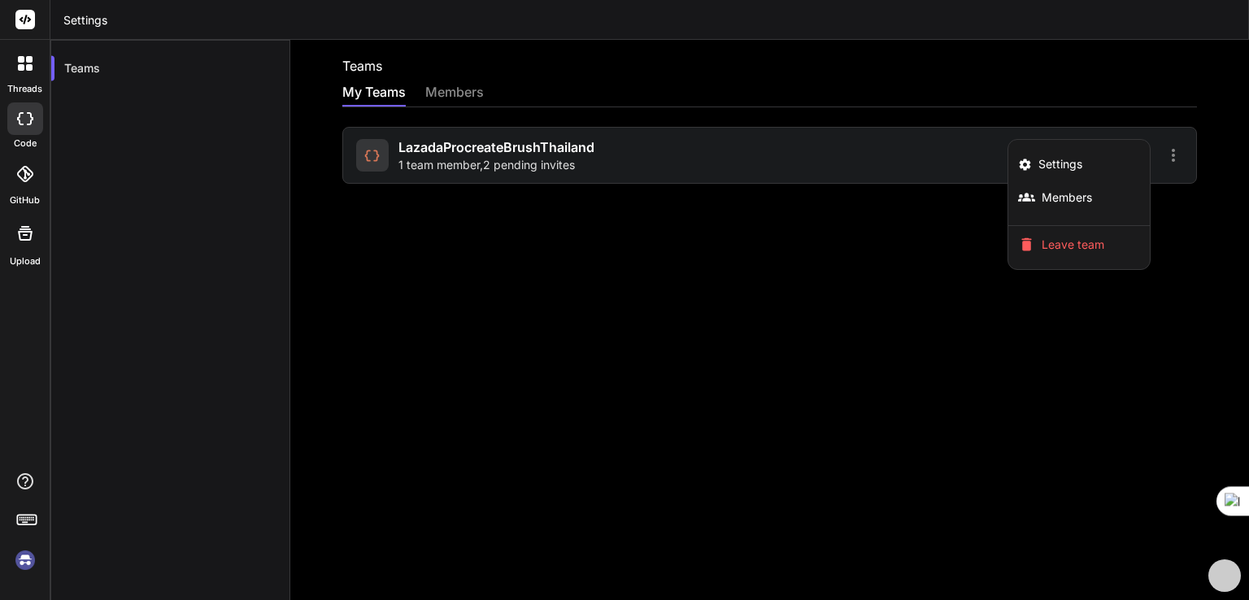
click at [23, 186] on div at bounding box center [25, 174] width 36 height 36
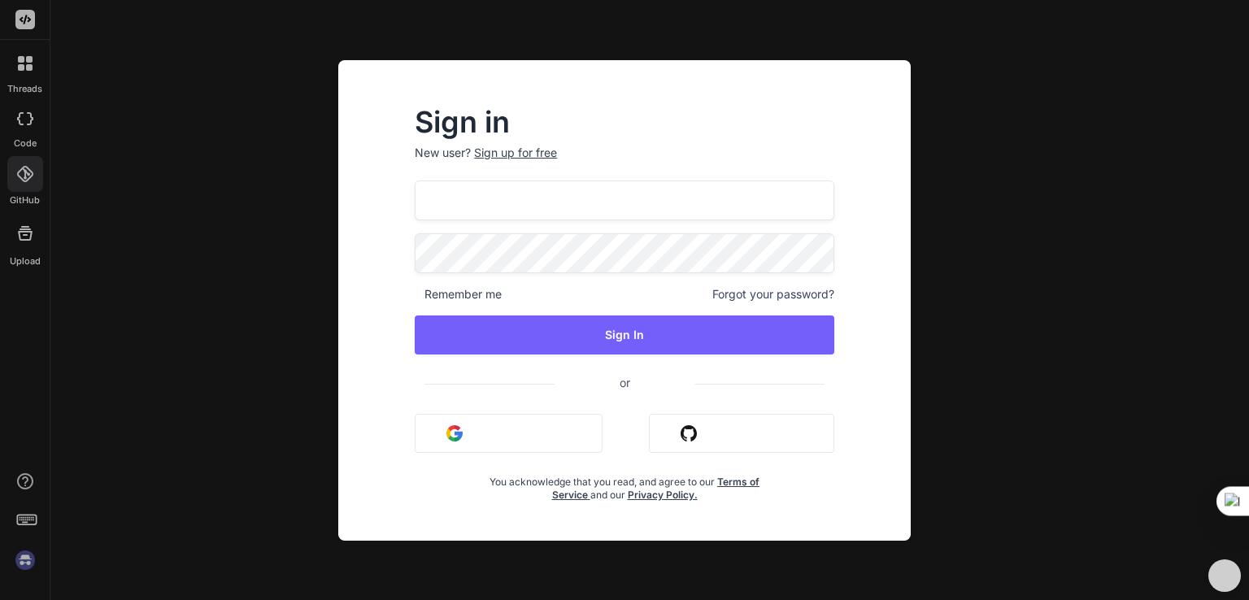
click at [23, 254] on div "Sign in New user? Sign up for free bank091048817622@gmail.com Remember me Forgo…" at bounding box center [624, 300] width 1249 height 600
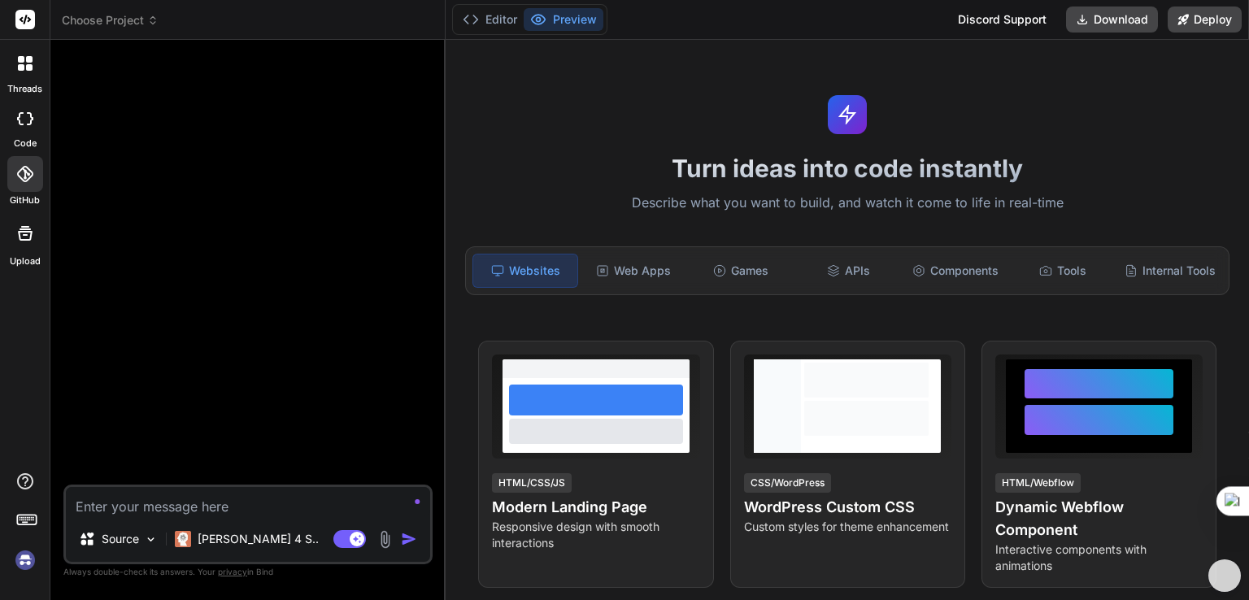
click at [21, 571] on img at bounding box center [25, 560] width 28 height 28
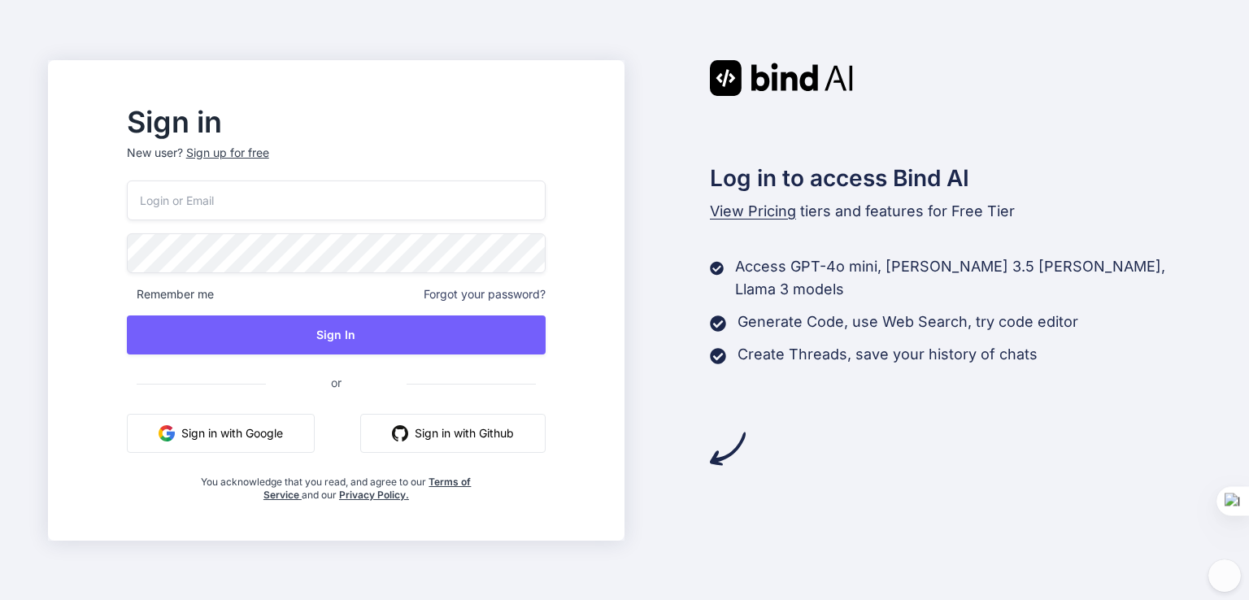
type input "[EMAIL_ADDRESS][DOMAIN_NAME]"
click at [252, 433] on button "Sign in with Google" at bounding box center [221, 433] width 188 height 39
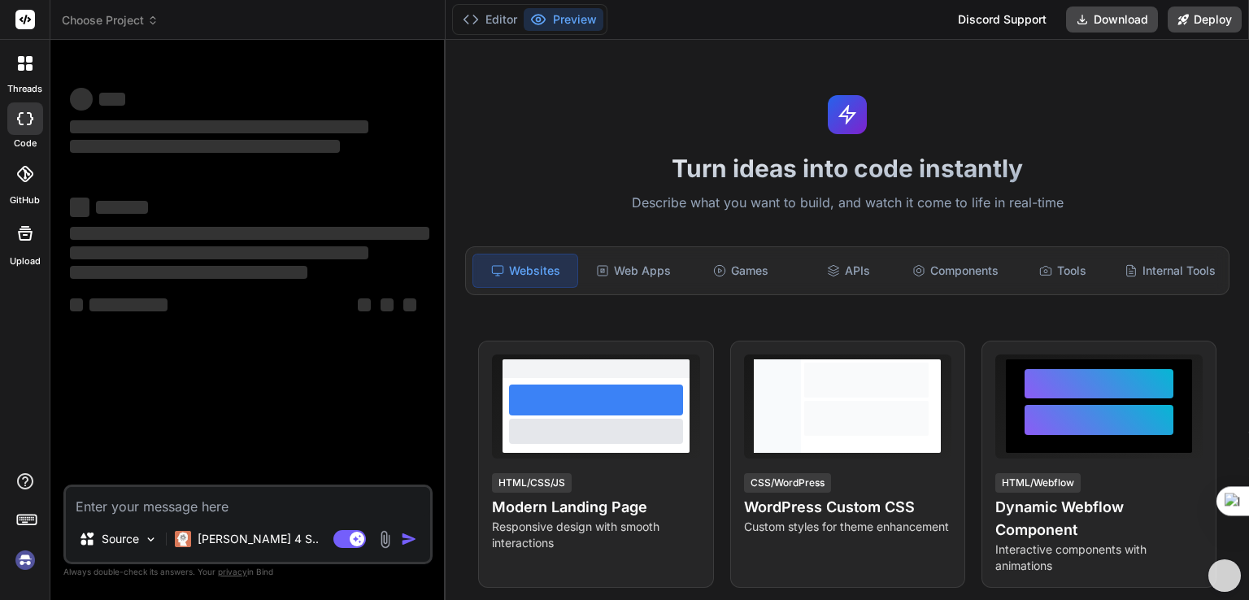
click at [33, 567] on img at bounding box center [25, 560] width 28 height 28
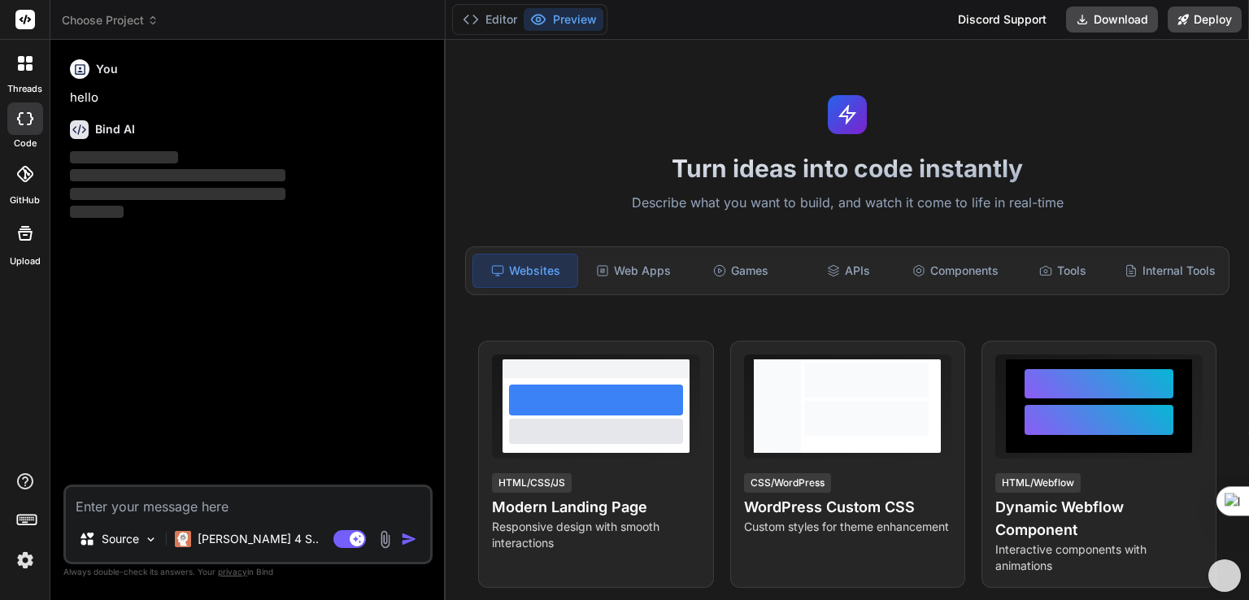
type textarea "x"
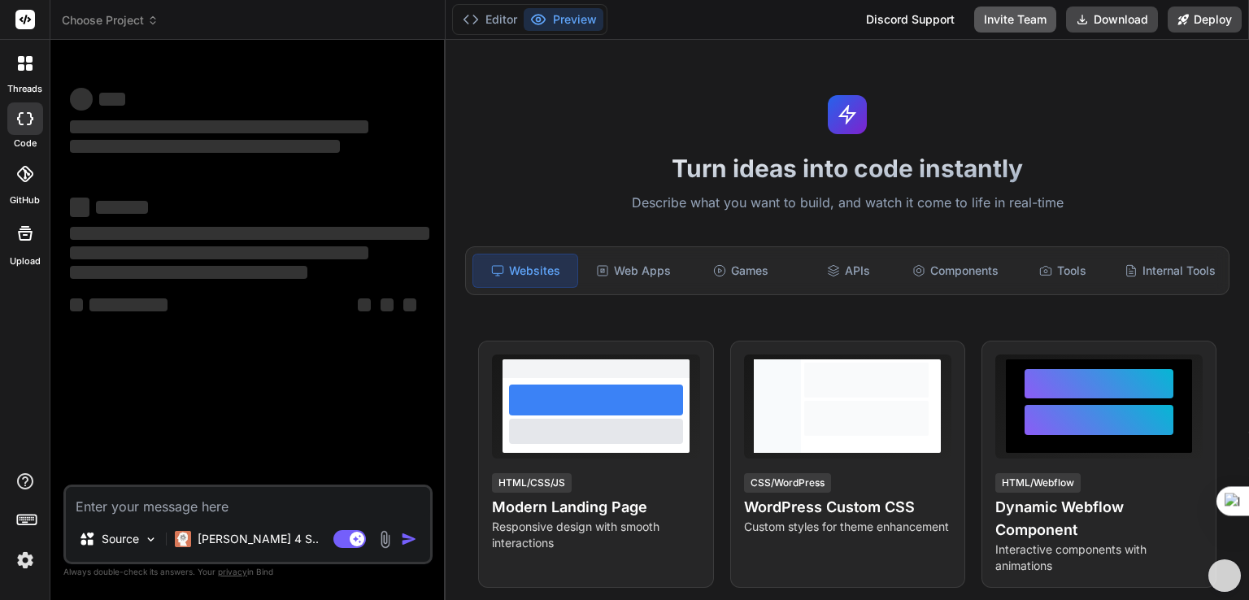
click at [1005, 31] on button "Invite Team" at bounding box center [1015, 20] width 82 height 26
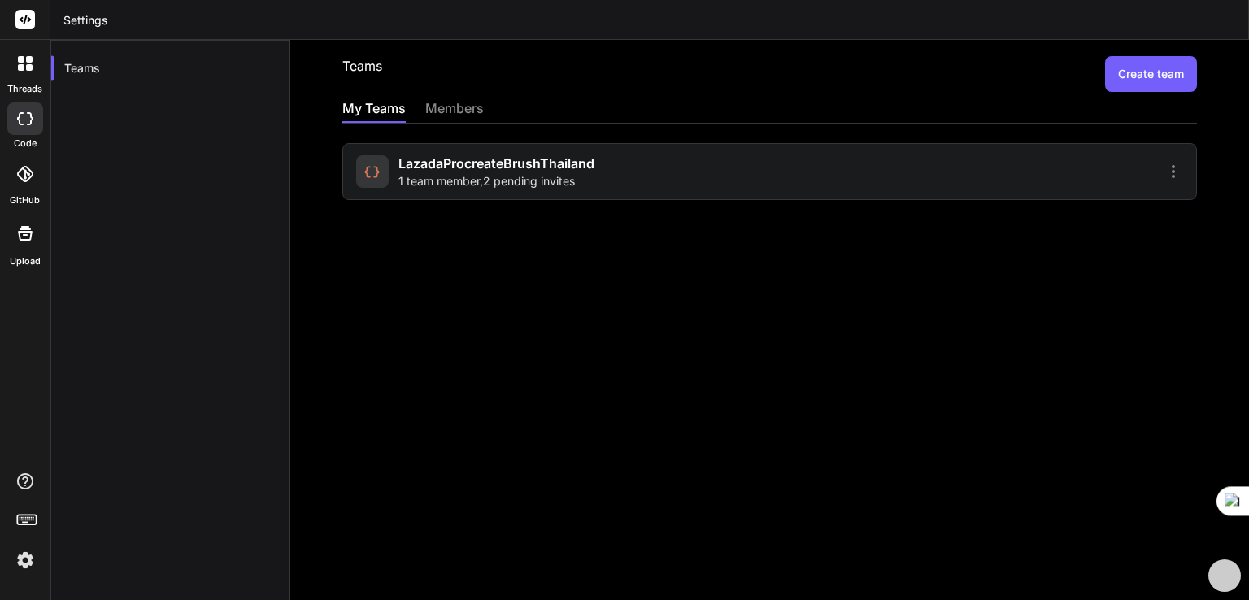
click at [1003, 162] on div at bounding box center [978, 172] width 409 height 20
click at [1165, 164] on icon at bounding box center [1173, 172] width 20 height 20
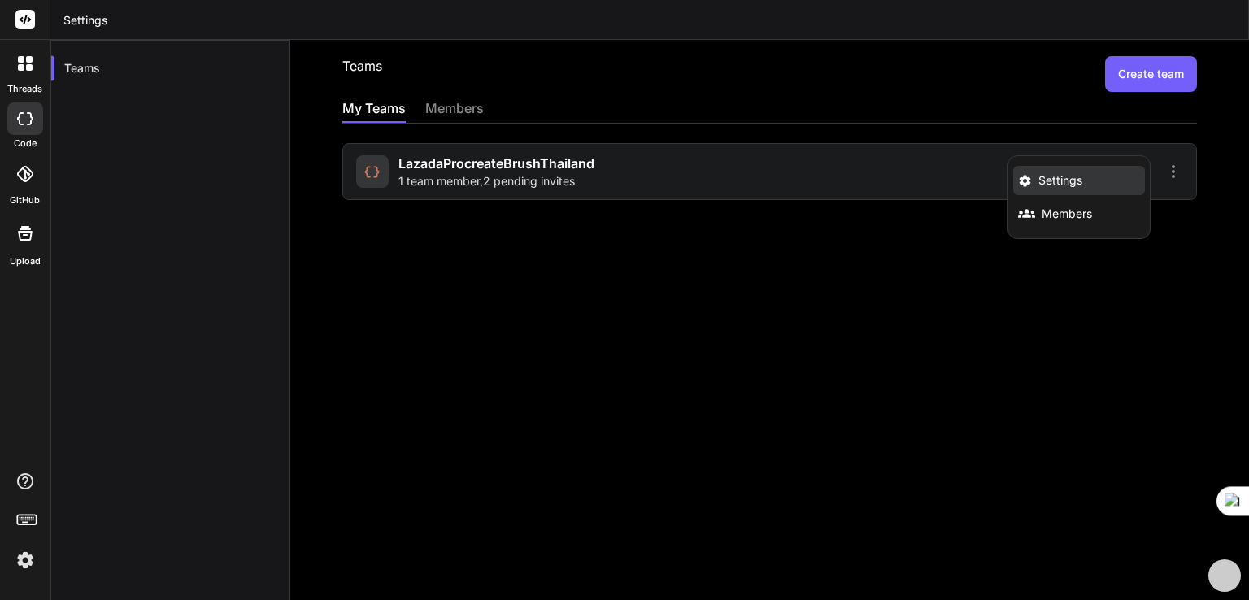
click at [1076, 184] on li "Settings" at bounding box center [1079, 180] width 132 height 29
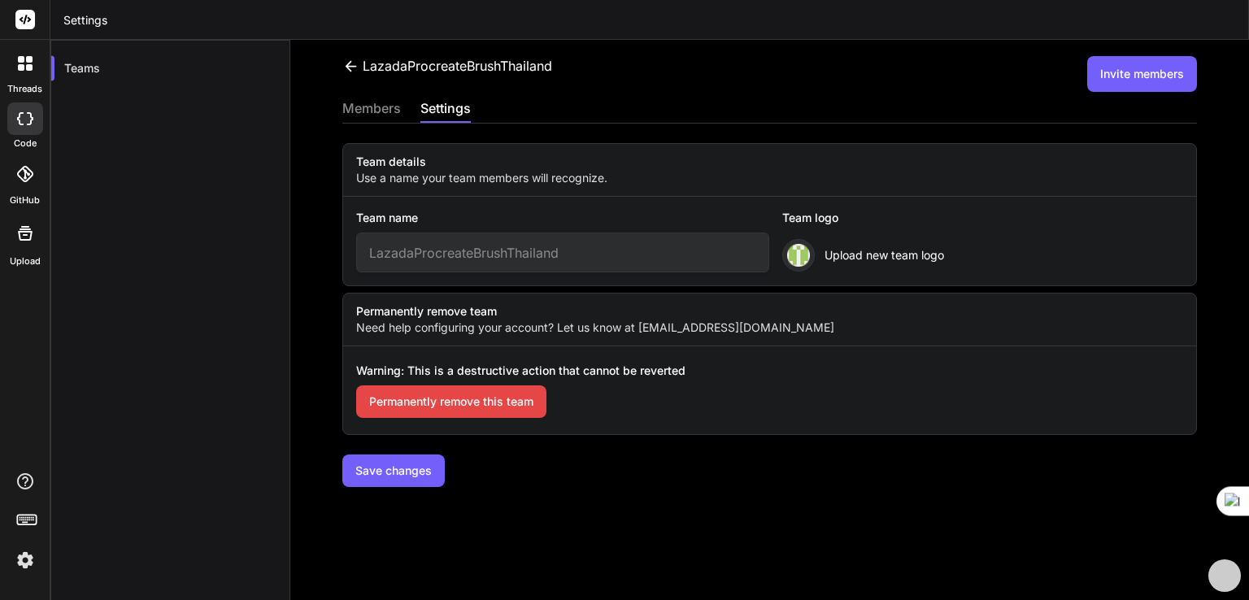
click at [490, 401] on button "Permanently remove this team" at bounding box center [451, 401] width 190 height 33
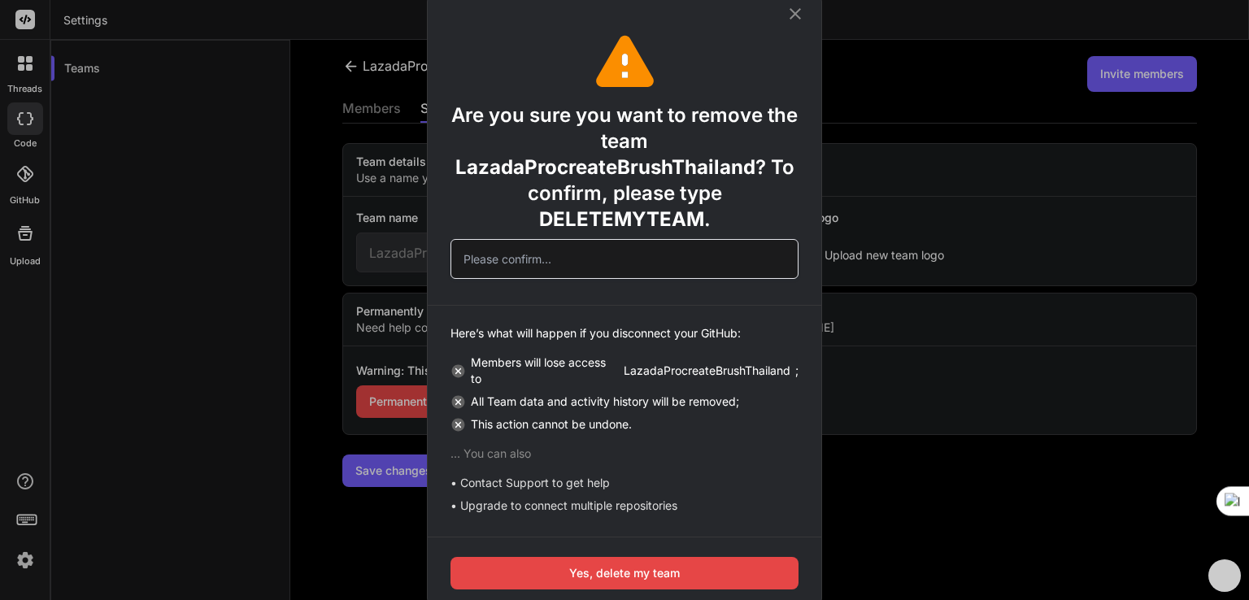
click at [637, 264] on input "text" at bounding box center [624, 259] width 348 height 40
drag, startPoint x: 534, startPoint y: 220, endPoint x: 702, endPoint y: 222, distance: 168.3
click at [702, 222] on div "Are you sure you want to remove the team LazadaProcreateBrushThailand ? To conf…" at bounding box center [624, 164] width 348 height 137
copy span "DELETEMYTEAM"
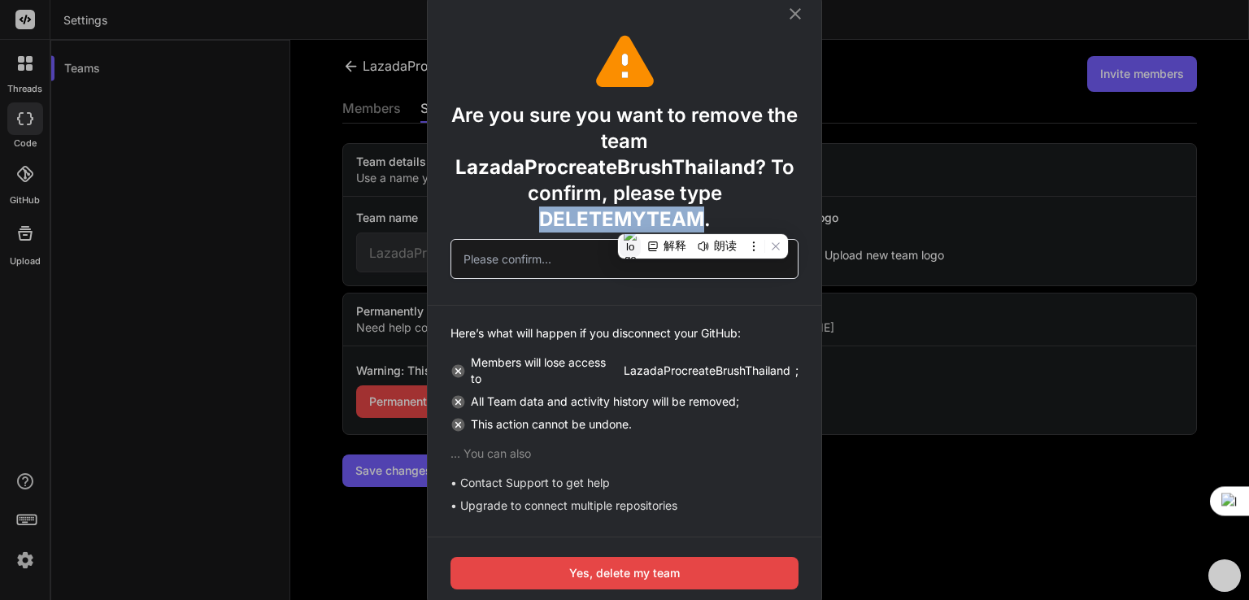
click at [638, 254] on button at bounding box center [630, 246] width 21 height 21
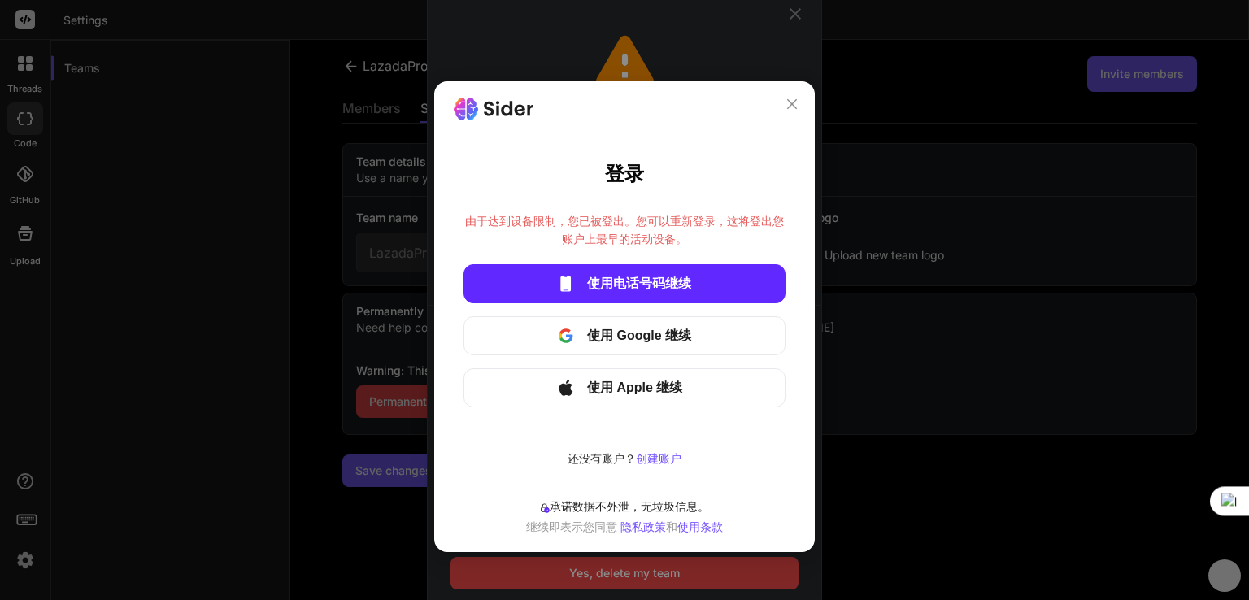
drag, startPoint x: 638, startPoint y: 254, endPoint x: 738, endPoint y: 184, distance: 122.5
click at [659, 215] on div "登录 由于达到设备限制，您已被登出。您可以重新登录，这将登出您账户上最早的活动设备。 使用电话号码继续 使用 Google 继续 使用 Apple 继续 还没…" at bounding box center [624, 313] width 322 height 309
click at [802, 102] on div "登录 由于达到设备限制，您已被登出。您可以重新登录，这将登出您账户上最早的活动设备。 使用电话号码继续 使用 Google 继续 使用 Apple 继续 还没…" at bounding box center [624, 316] width 380 height 471
click at [789, 106] on icon "close" at bounding box center [792, 104] width 10 height 10
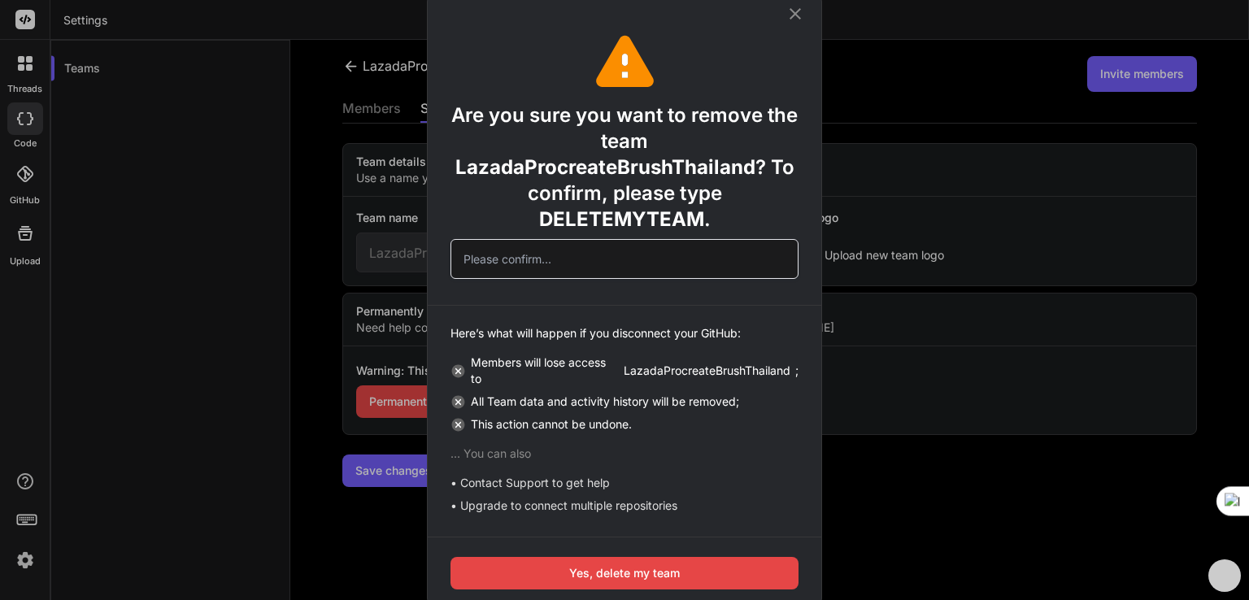
click at [551, 254] on input "text" at bounding box center [624, 259] width 348 height 40
paste input "DELETEMYTEAM"
type input "DELETEMYTEAM"
click at [615, 583] on button "Yes, delete my team" at bounding box center [624, 573] width 348 height 33
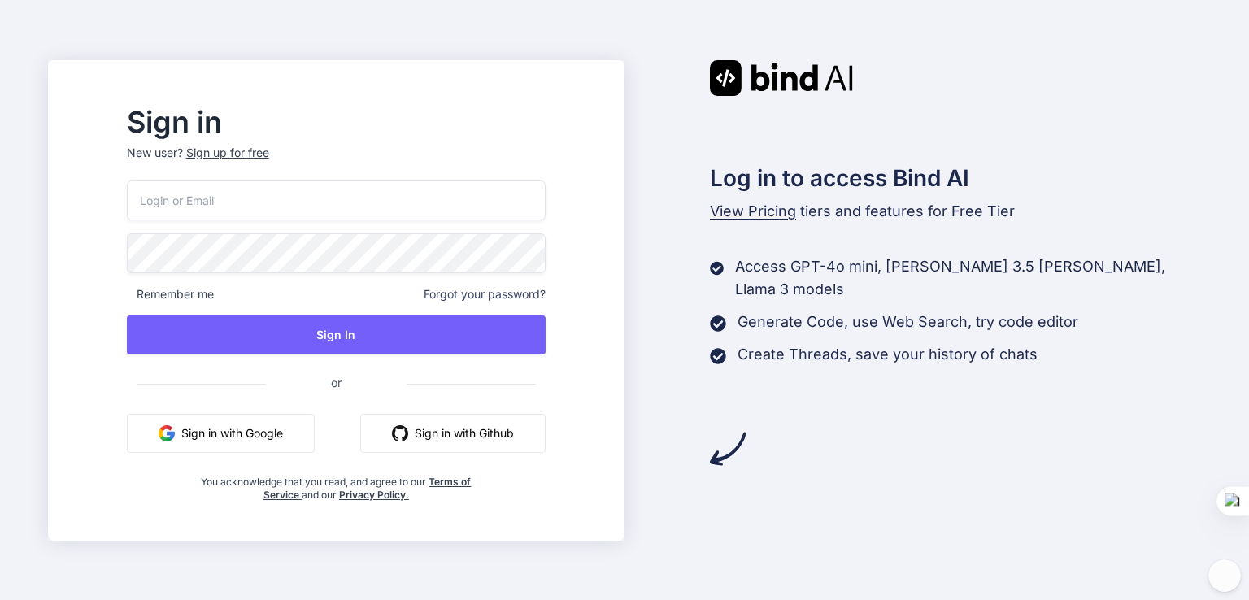
click at [280, 433] on button "Sign in with Google" at bounding box center [221, 433] width 188 height 39
click at [260, 431] on button "Sign in with Google" at bounding box center [221, 433] width 188 height 39
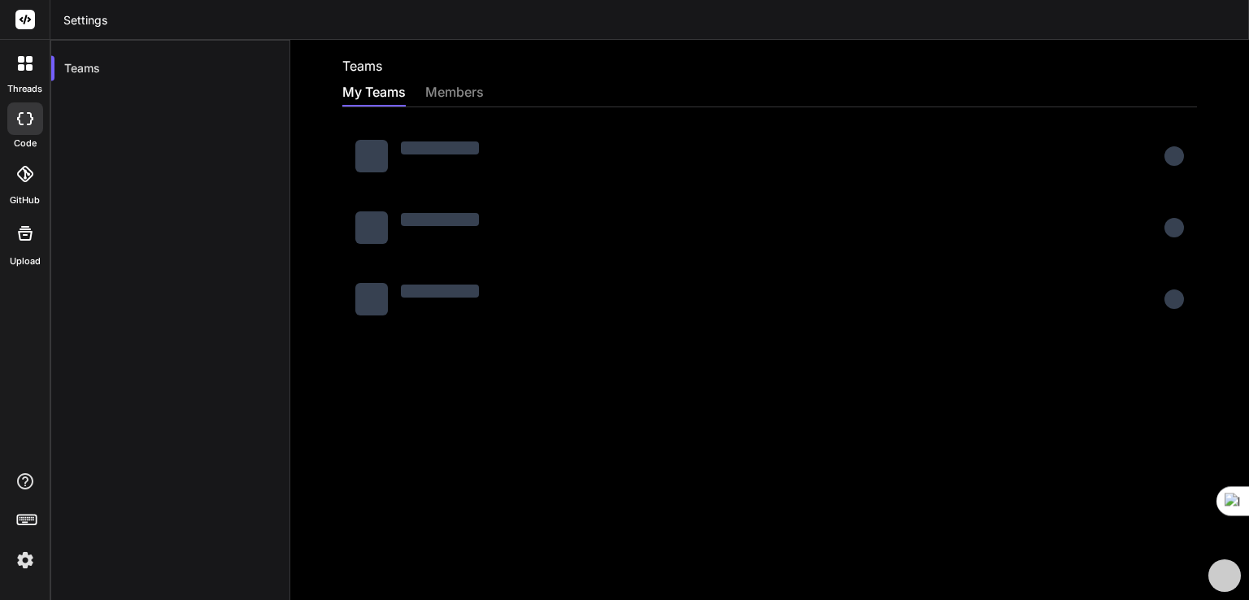
click at [466, 92] on div "members" at bounding box center [454, 93] width 59 height 23
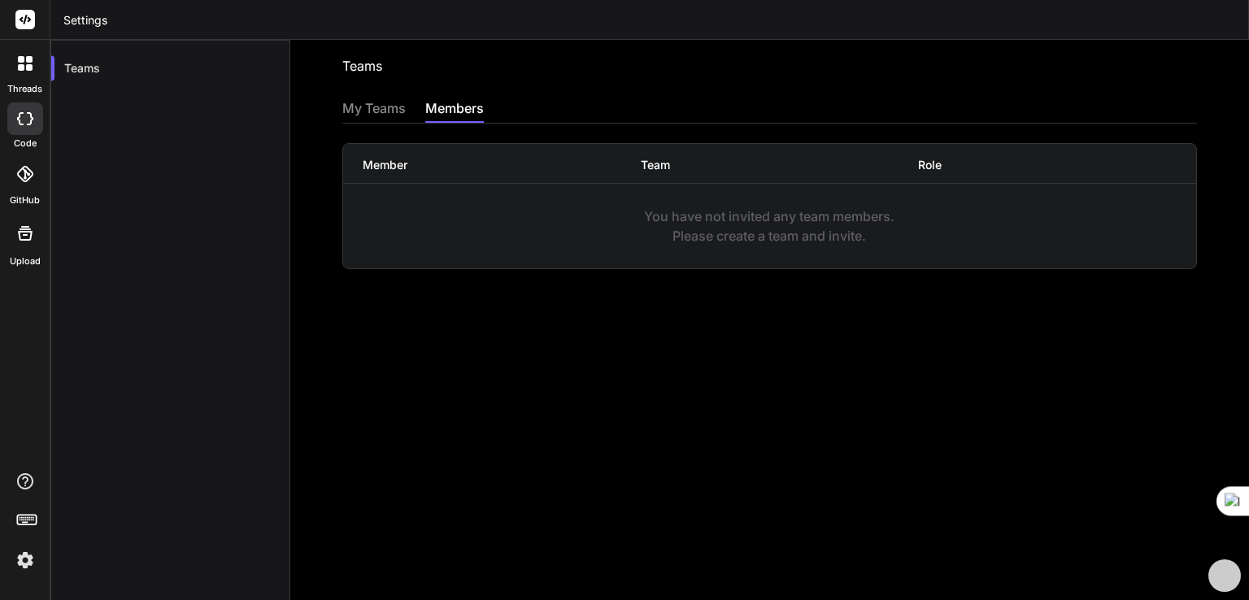
click at [393, 98] on div "Teams Invite into a team My Teams members Member Team Role You have not invited…" at bounding box center [769, 320] width 959 height 560
click at [384, 113] on div "My Teams" at bounding box center [373, 109] width 63 height 23
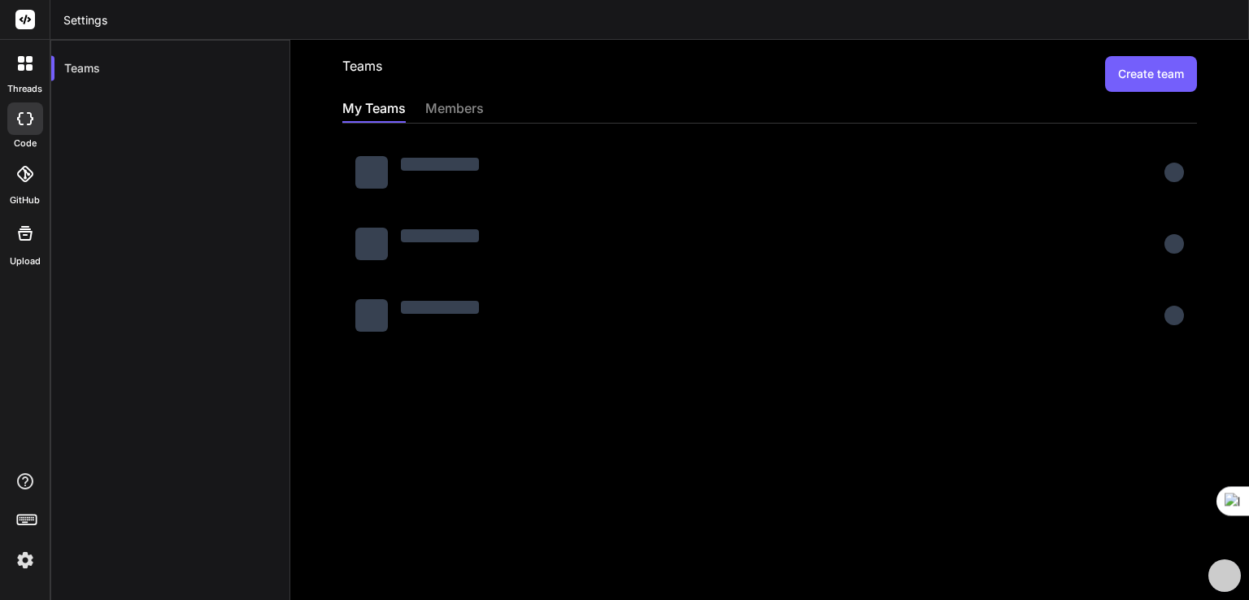
click at [1156, 79] on button "Create team" at bounding box center [1151, 74] width 92 height 36
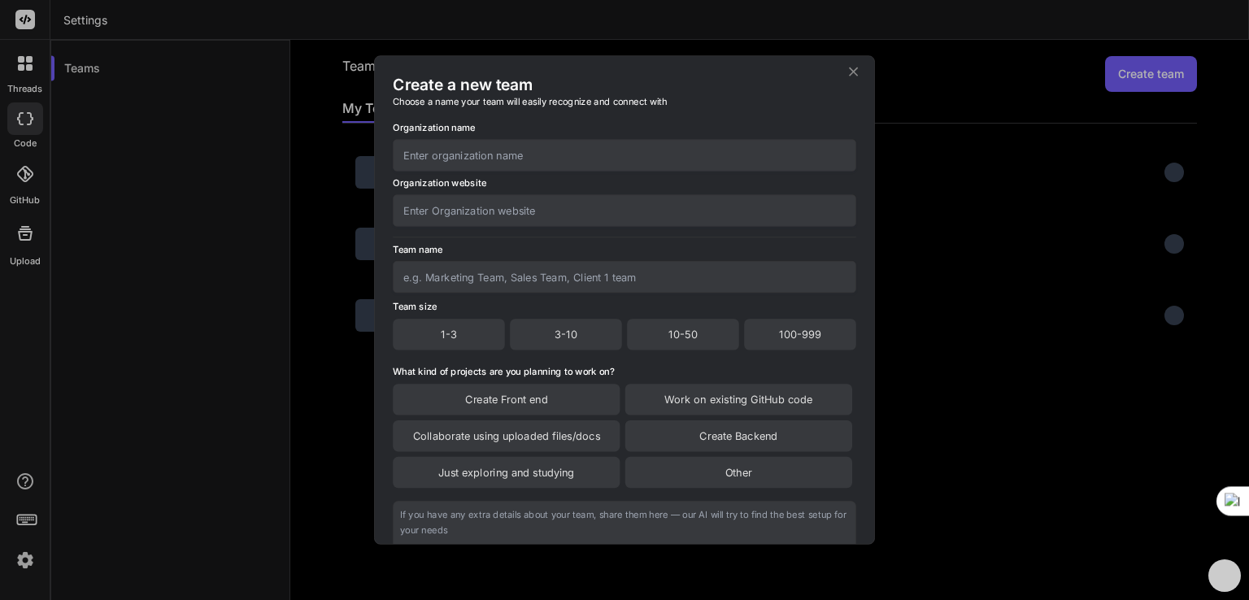
click at [524, 153] on input "text" at bounding box center [624, 155] width 463 height 32
type input "LazadaProcreateBrushThailand"
click at [524, 287] on input "text" at bounding box center [624, 277] width 463 height 32
paste input "LazadaProcreateBrushThailand"
type input "LazadaProcreateBrushThailand"
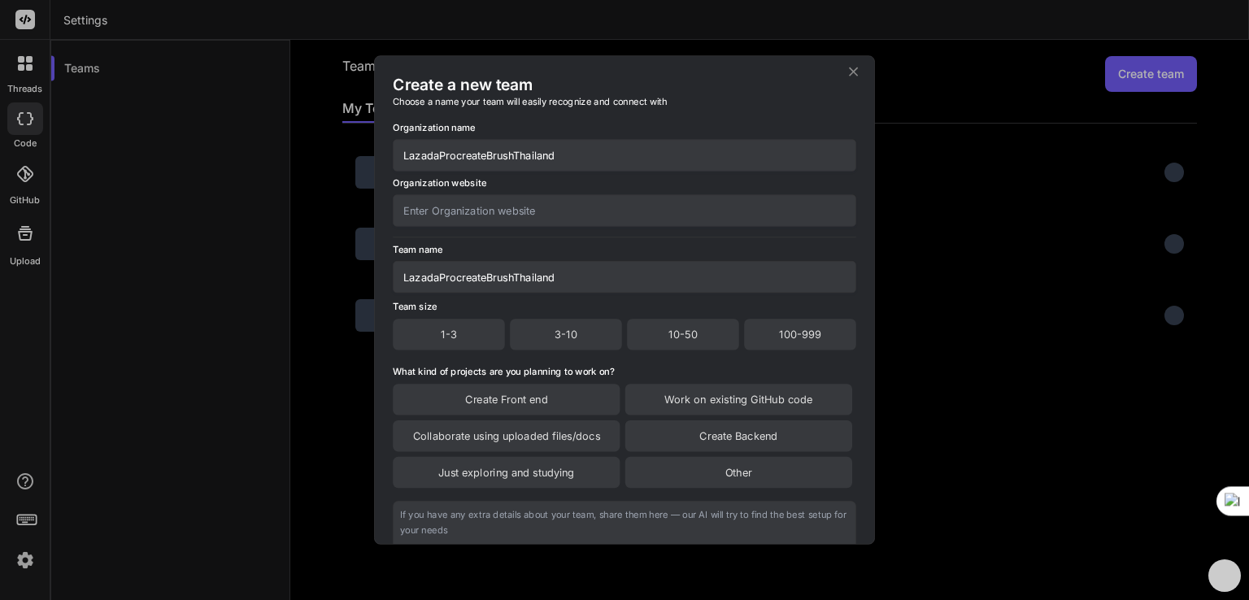
click at [579, 224] on input "text" at bounding box center [624, 210] width 463 height 32
paste input "LazadaProcreateBrushThailand"
type input "LazadaProcreateBrushThailand"
click at [790, 341] on div "100-999" at bounding box center [800, 334] width 112 height 31
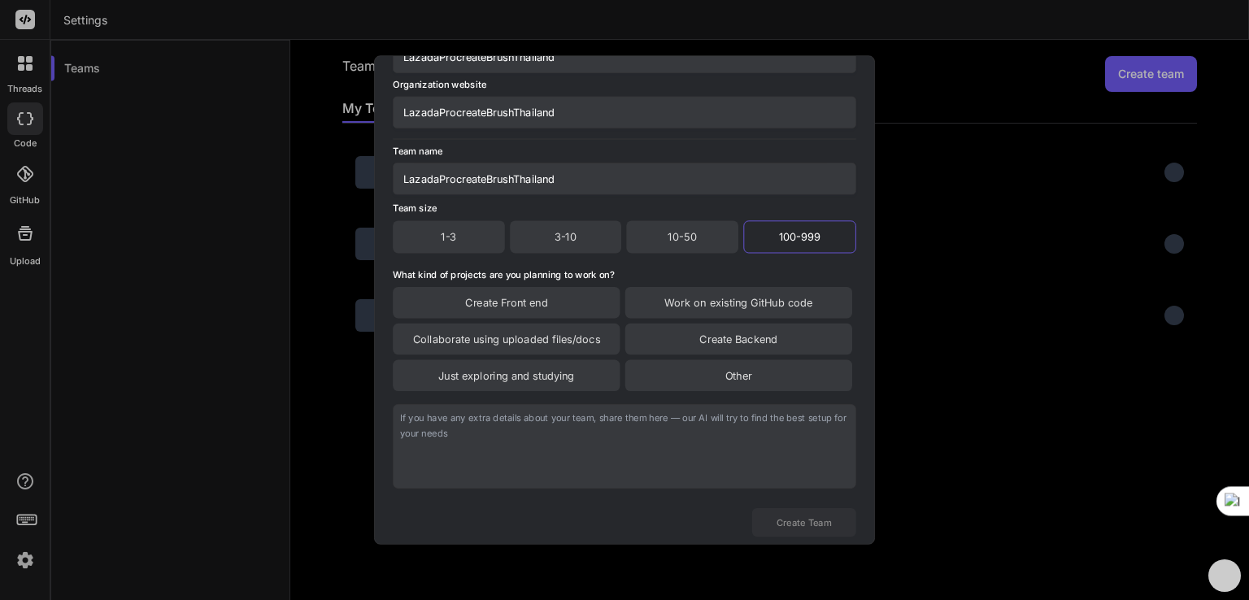
scroll to position [136, 0]
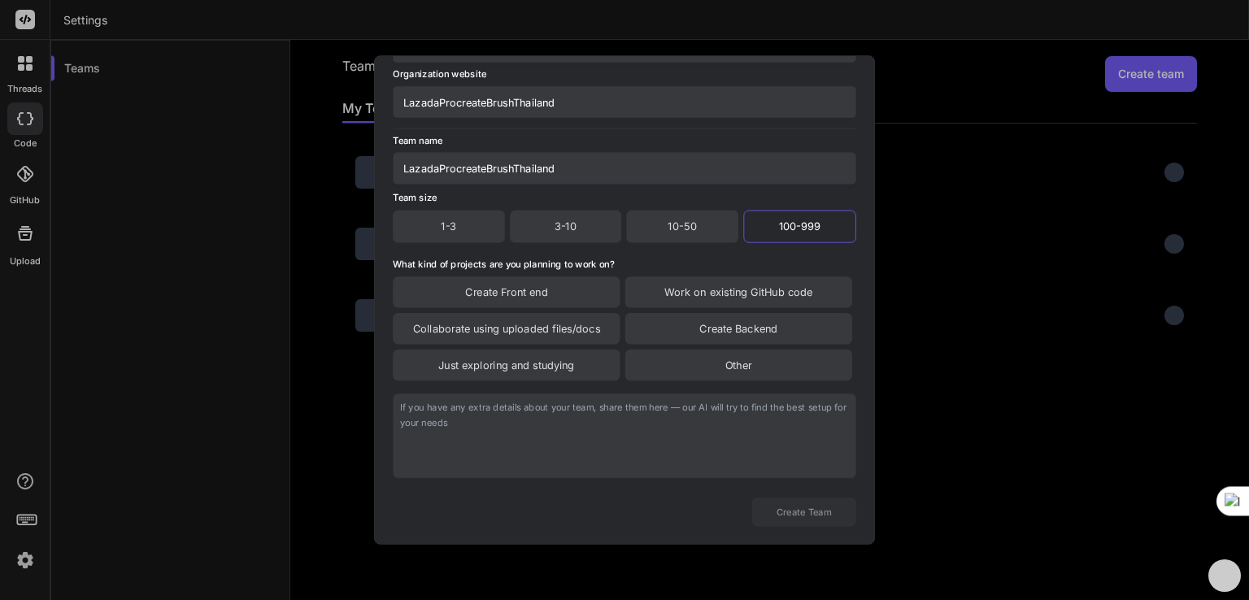
click at [557, 429] on textarea at bounding box center [624, 435] width 463 height 85
paste textarea "LazadaProcreateBrushThailand"
type textarea "LazadaProcreateBrushThailand"
click at [792, 520] on button "Create Team" at bounding box center [804, 512] width 104 height 28
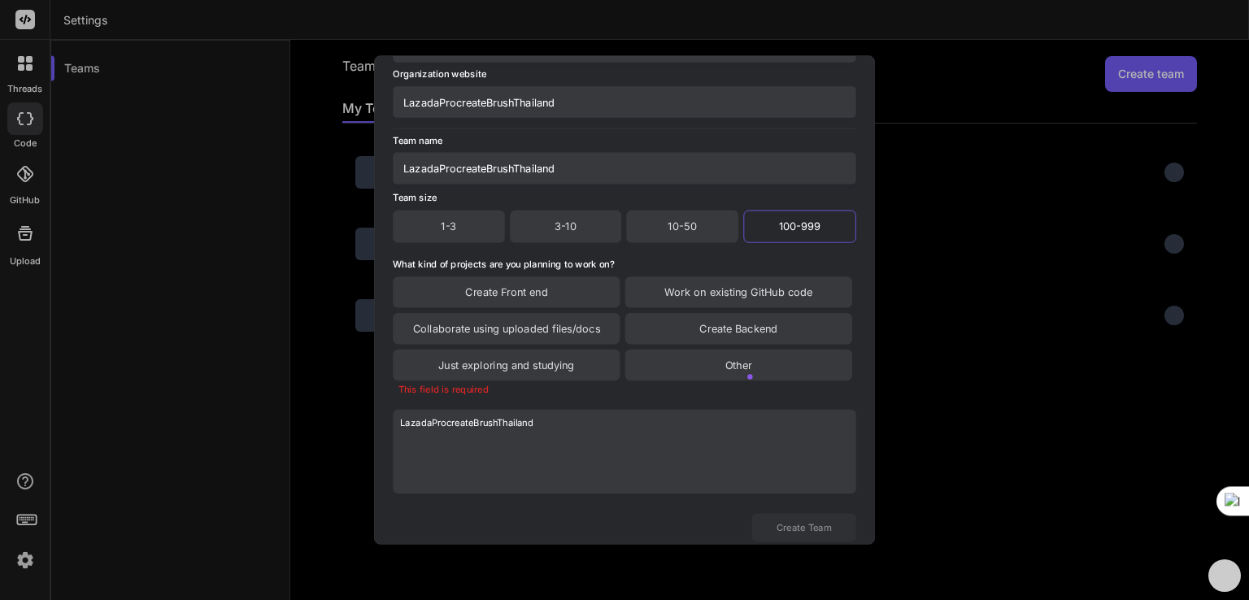
click at [511, 365] on div "Just exploring and studying" at bounding box center [506, 365] width 227 height 31
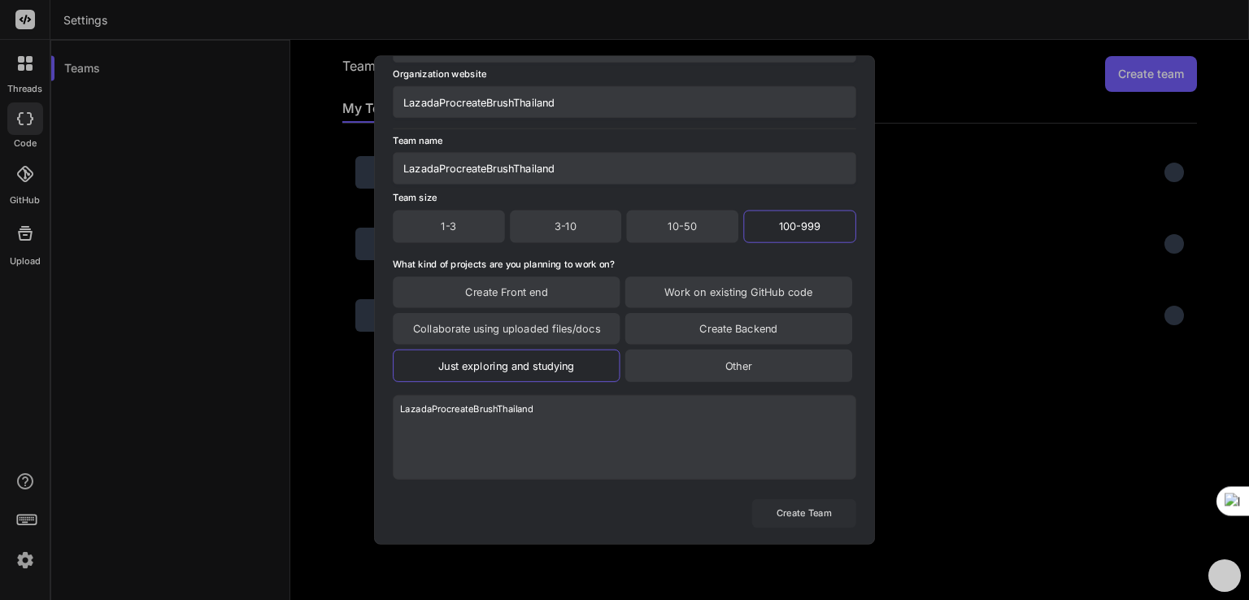
click at [813, 514] on button "Create Team" at bounding box center [804, 513] width 104 height 28
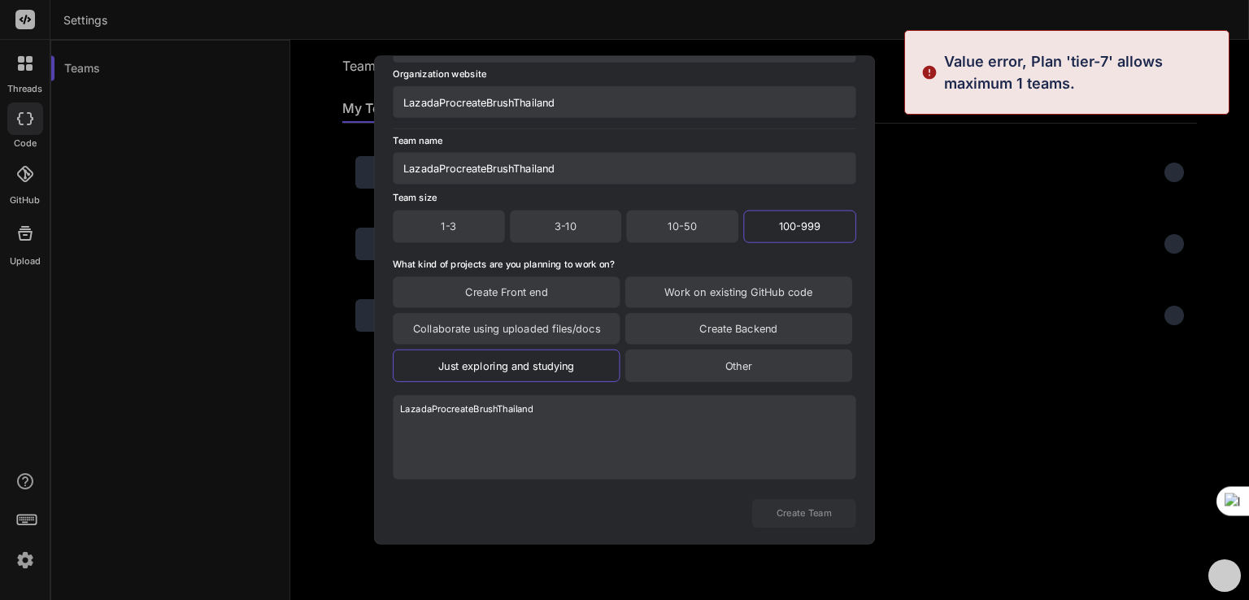
click at [1054, 264] on div "Create a new team Choose a name your team will easily recognize and connect wit…" at bounding box center [624, 300] width 1249 height 600
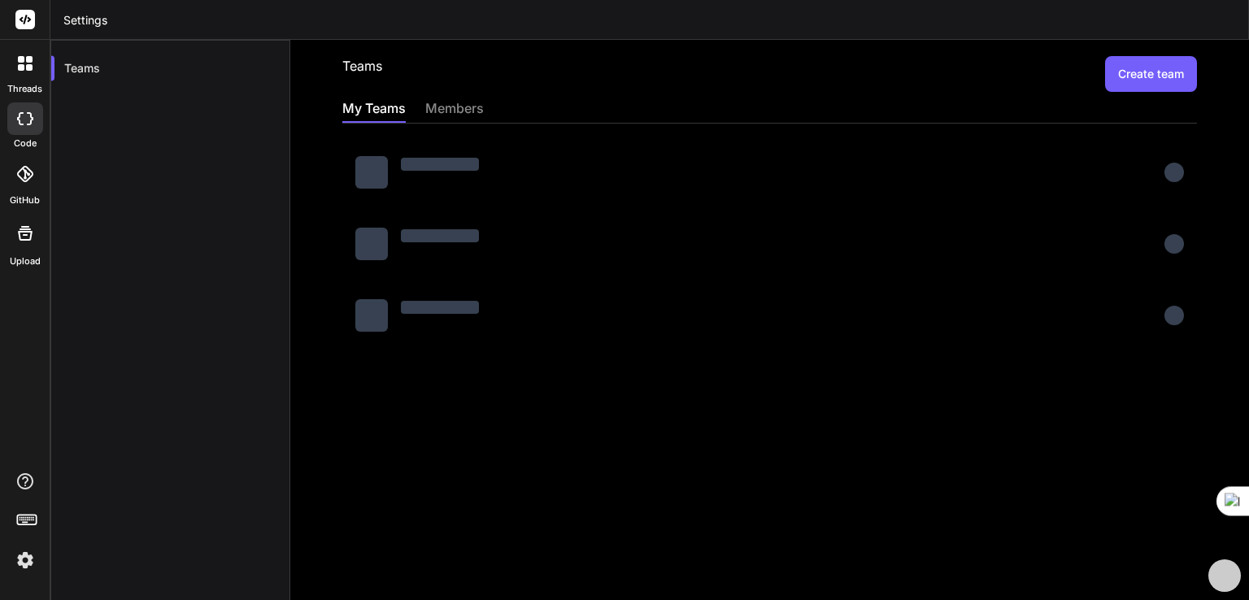
click at [447, 121] on div "members" at bounding box center [454, 110] width 59 height 24
click at [441, 111] on div "members" at bounding box center [454, 109] width 59 height 23
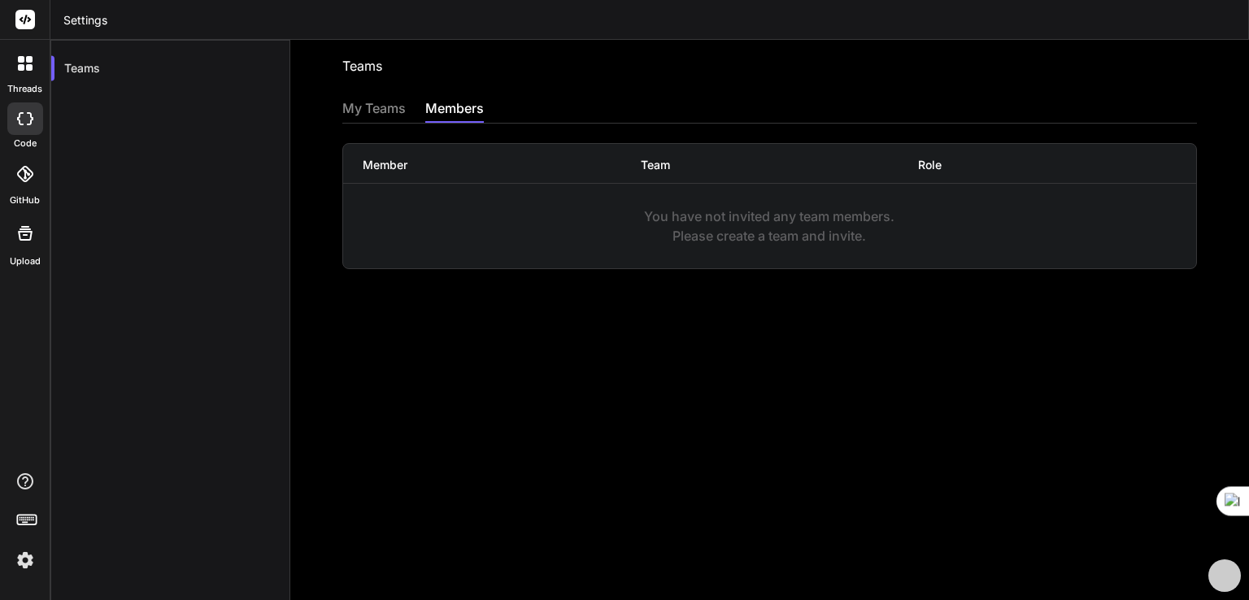
click at [385, 111] on div "My Teams" at bounding box center [373, 109] width 63 height 23
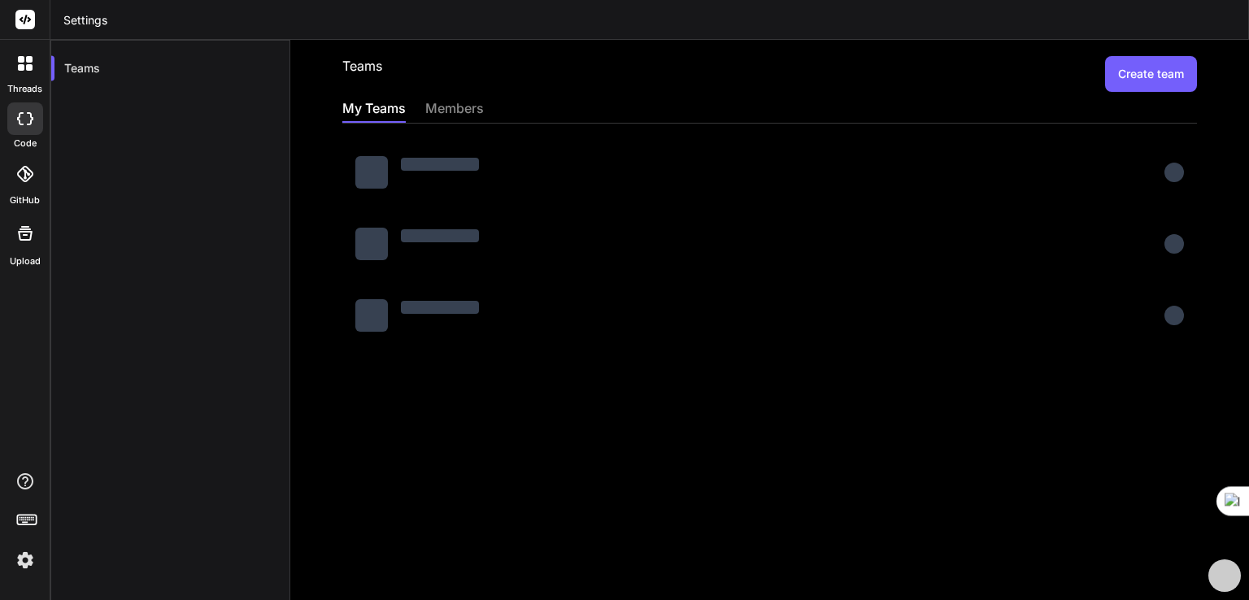
click at [28, 57] on icon at bounding box center [29, 59] width 7 height 7
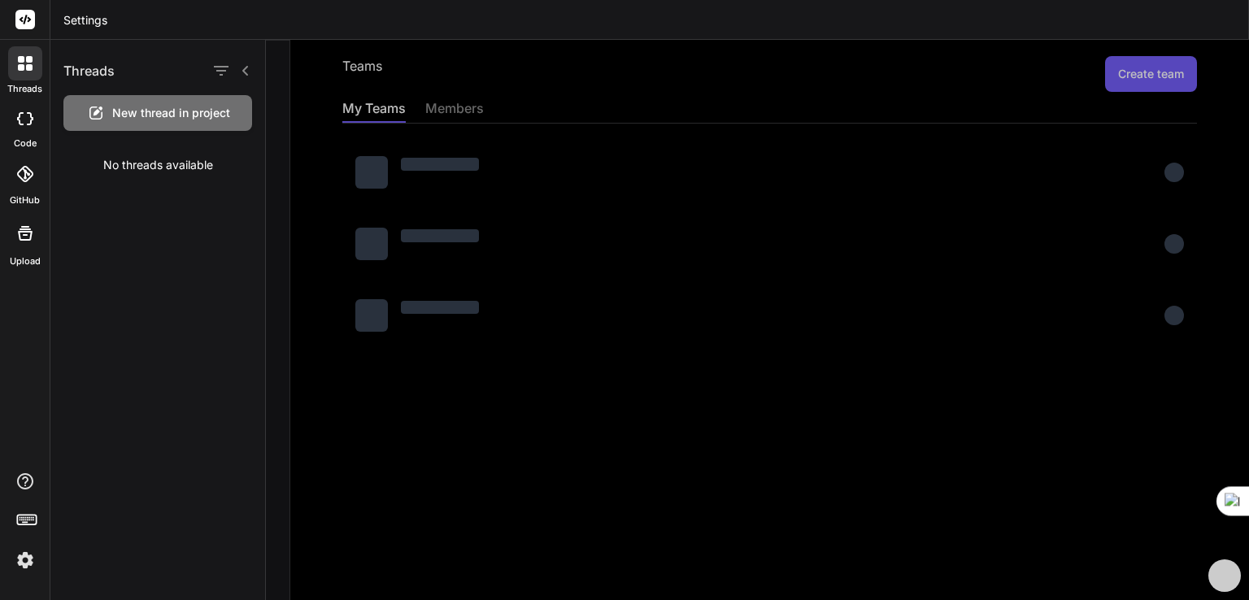
click at [124, 115] on span "New thread in project" at bounding box center [171, 113] width 118 height 16
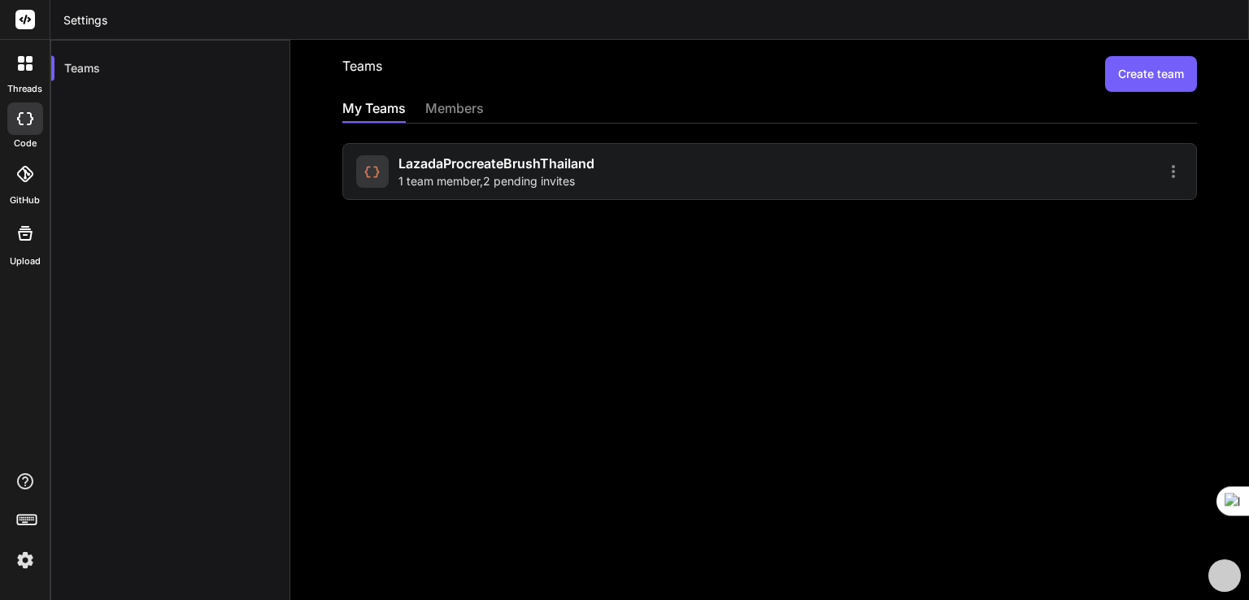
click at [22, 20] on rect at bounding box center [25, 20] width 20 height 20
click at [1158, 157] on div "LazadaProcreateBrushThailand 1 team member , 2 pending invites" at bounding box center [769, 171] width 854 height 57
click at [1163, 163] on icon at bounding box center [1173, 172] width 20 height 20
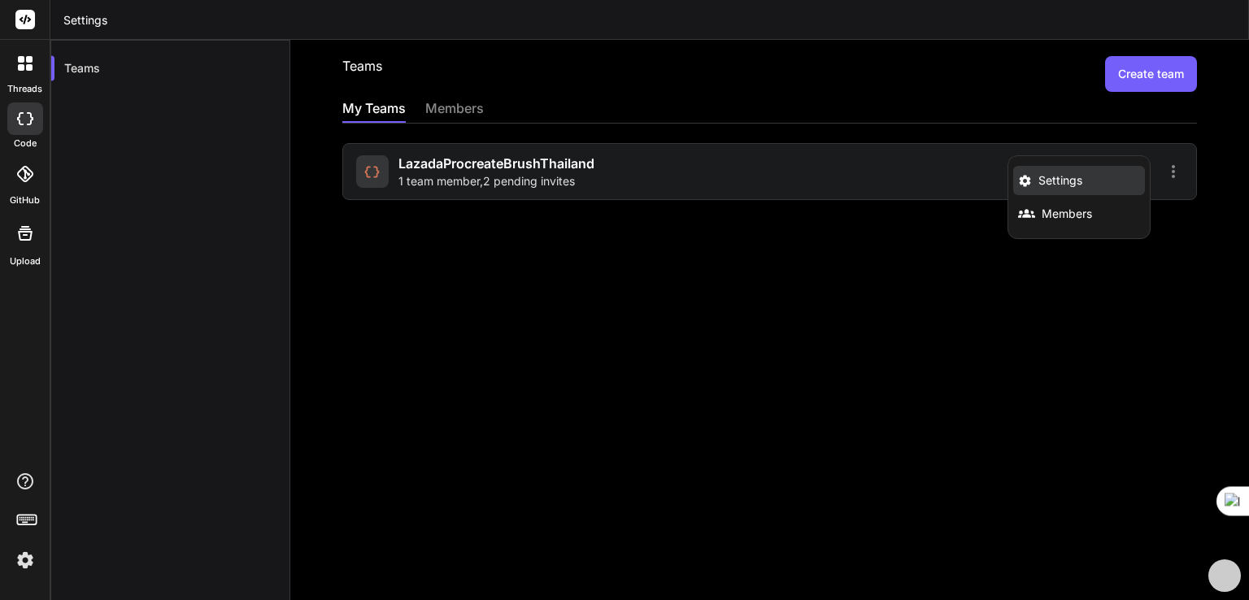
click at [1053, 181] on span "Settings" at bounding box center [1060, 180] width 44 height 16
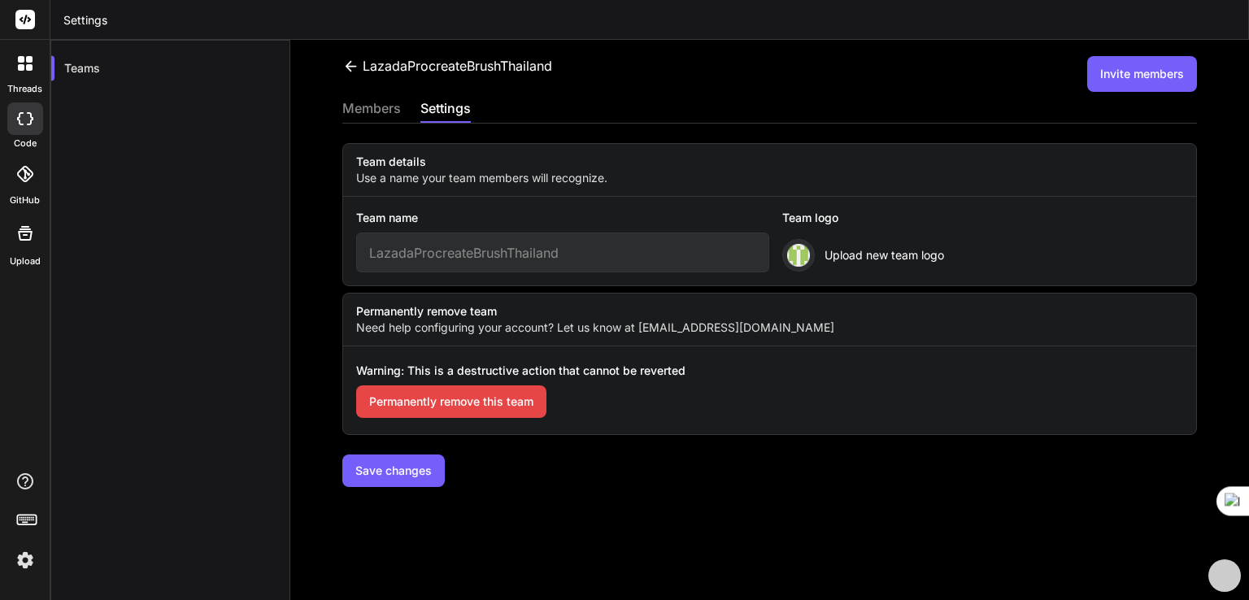
click at [380, 117] on div "members" at bounding box center [371, 109] width 59 height 23
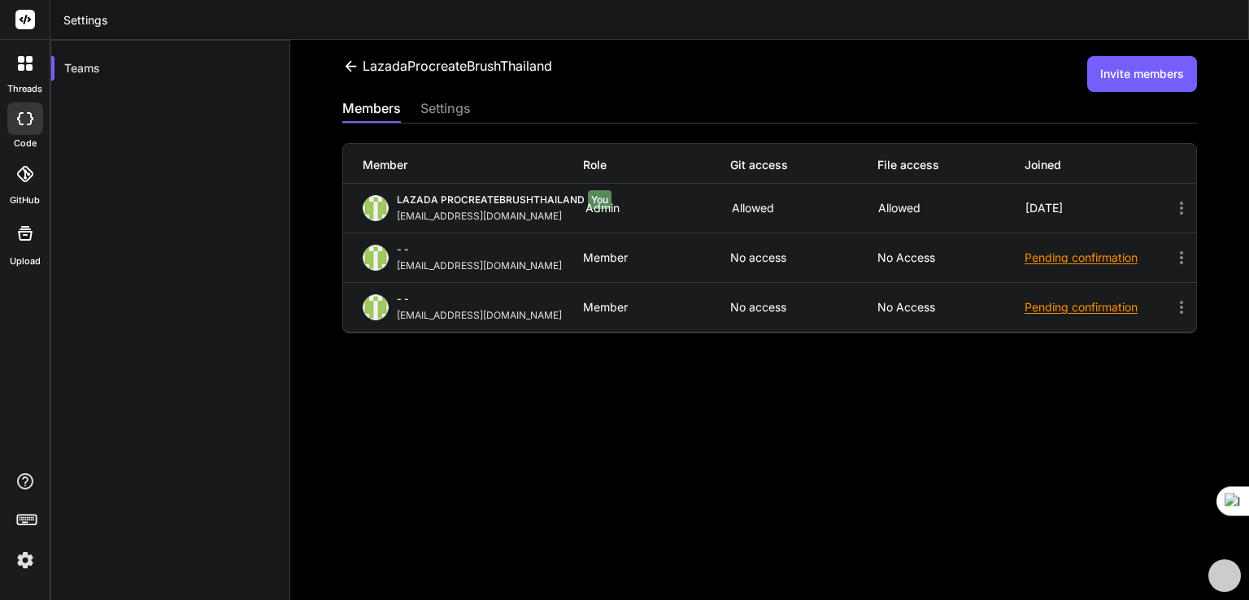
click at [715, 272] on div "- - lazadaprocreatebrushthailand-1@berrymail.cc Member No access No access Pend…" at bounding box center [769, 257] width 853 height 49
click at [423, 105] on div "settings" at bounding box center [445, 109] width 50 height 23
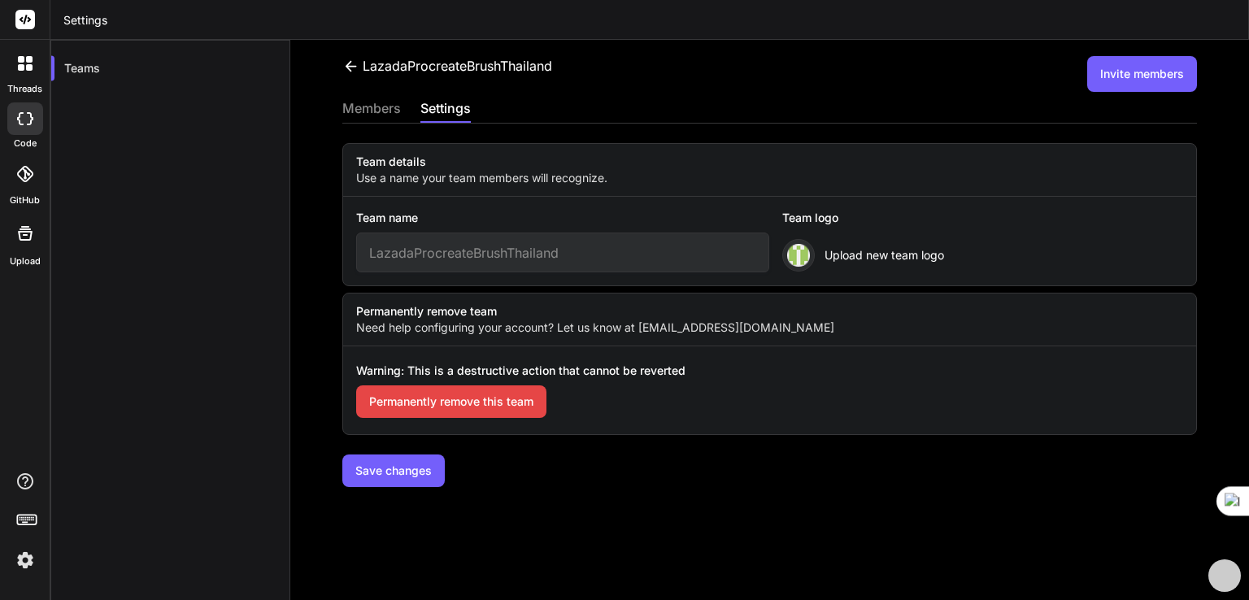
click at [489, 400] on button "Permanently remove this team" at bounding box center [451, 401] width 190 height 33
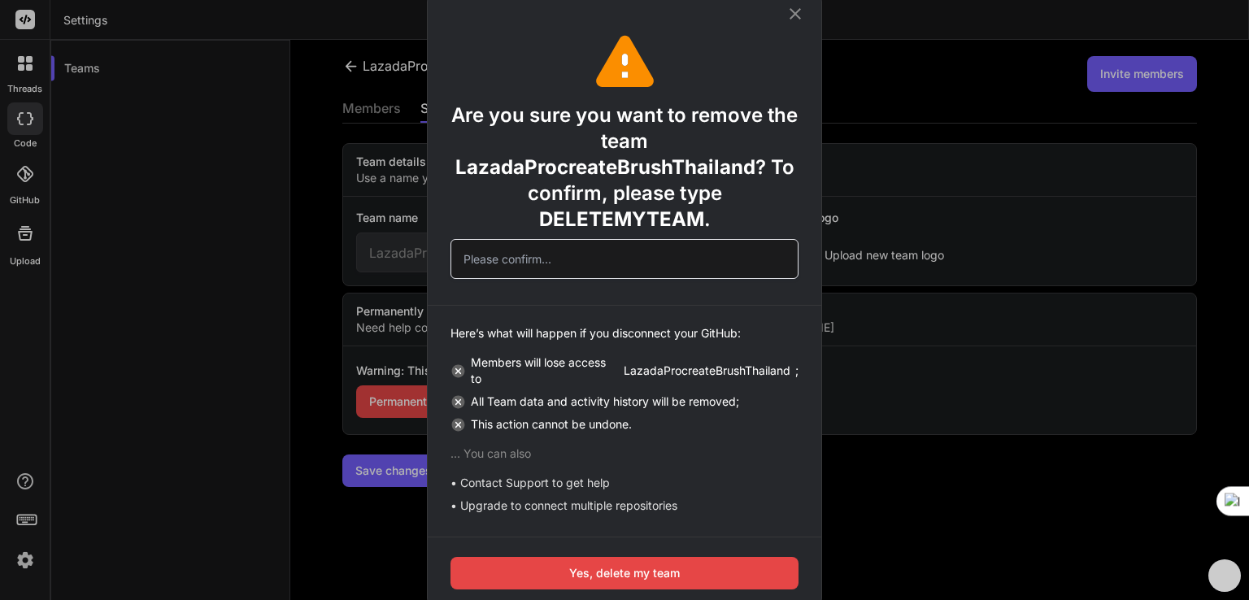
click at [602, 271] on input "text" at bounding box center [624, 259] width 348 height 40
paste input "LazadaProcreateBrushThailand"
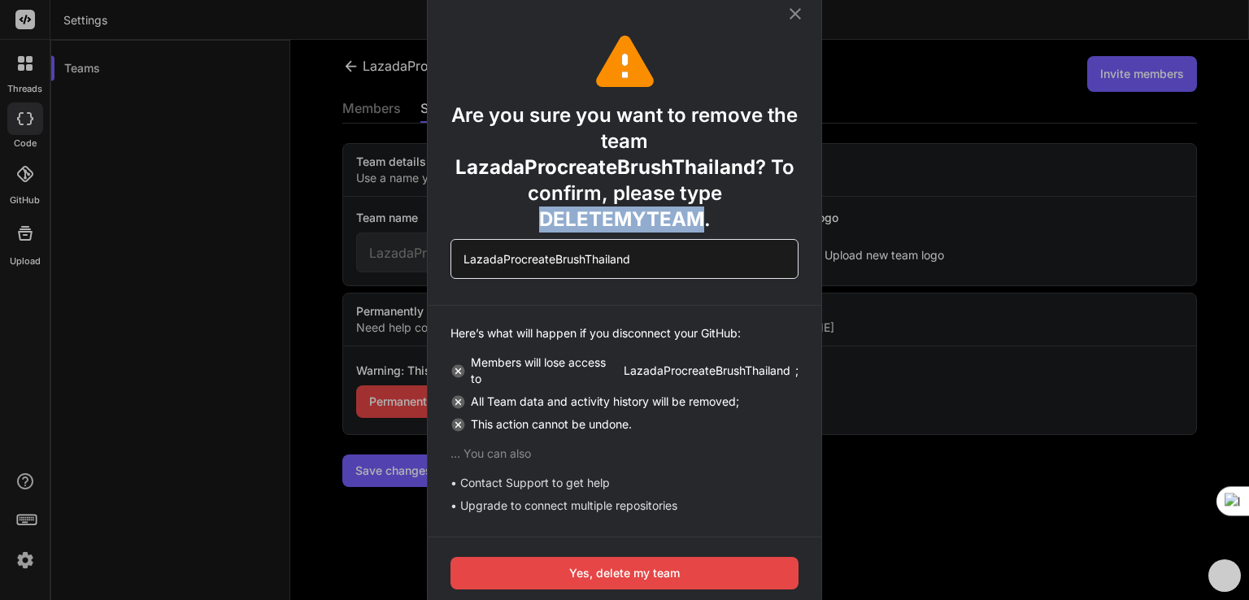
drag, startPoint x: 540, startPoint y: 220, endPoint x: 703, endPoint y: 221, distance: 163.4
click at [703, 221] on div "Are you sure you want to remove the team LazadaProcreateBrushThailand ? To conf…" at bounding box center [624, 164] width 348 height 137
copy span "DELETEMYTEAM"
click at [685, 257] on div "解释 朗读" at bounding box center [704, 245] width 170 height 24
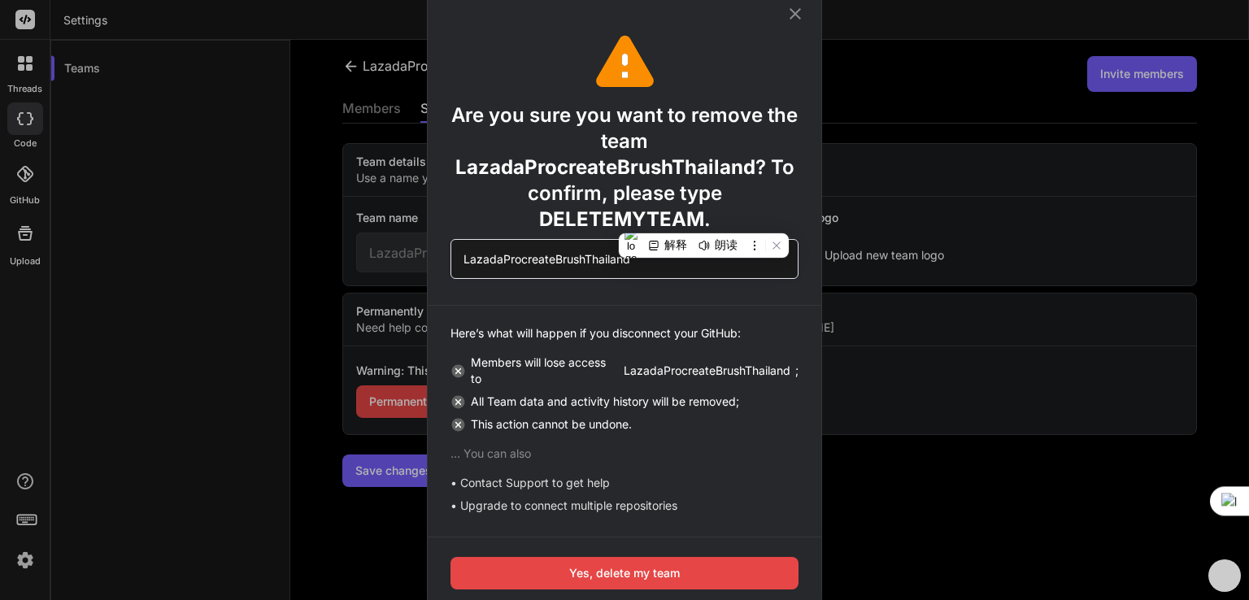
click at [539, 262] on input "LazadaProcreateBrushThailand" at bounding box center [624, 259] width 348 height 40
paste input "DELETEMYTEAM"
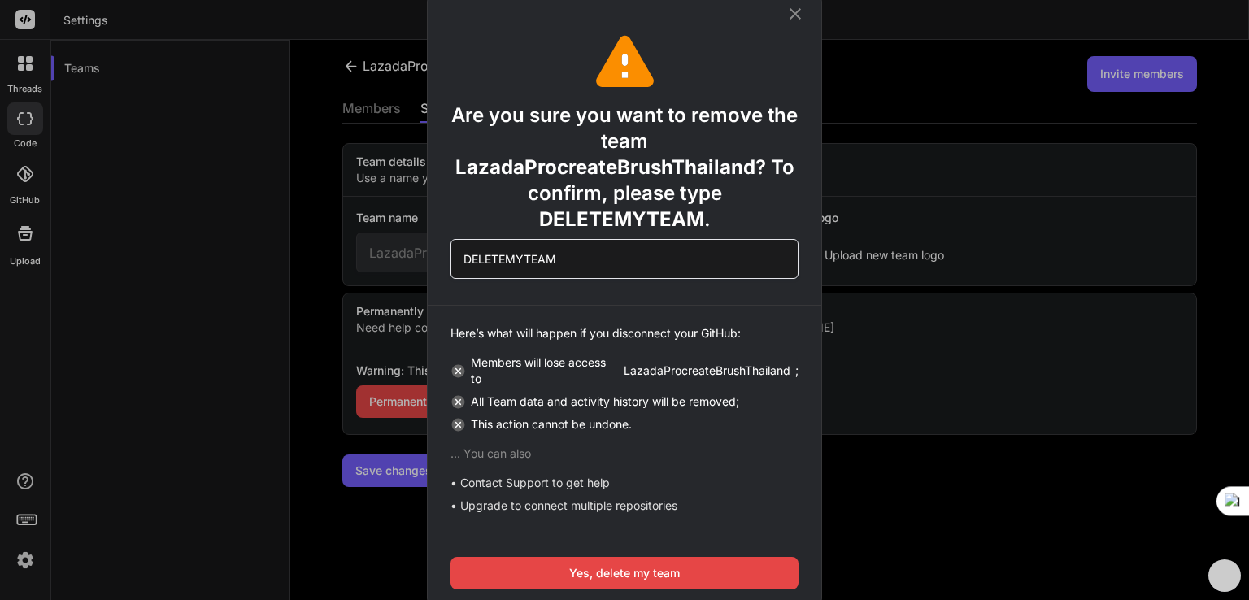
type input "DELETEMYTEAM"
click at [596, 583] on button "Yes, delete my team" at bounding box center [624, 573] width 348 height 33
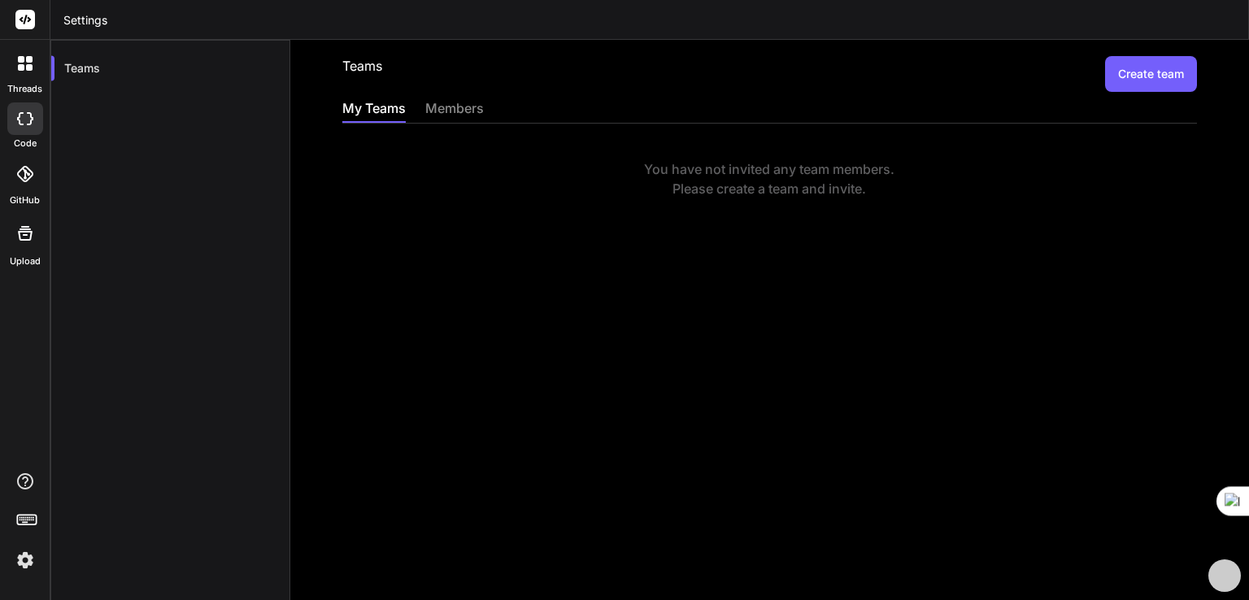
click at [13, 583] on div "threads code GitHub Upload" at bounding box center [25, 300] width 50 height 600
click at [21, 570] on img at bounding box center [25, 560] width 28 height 28
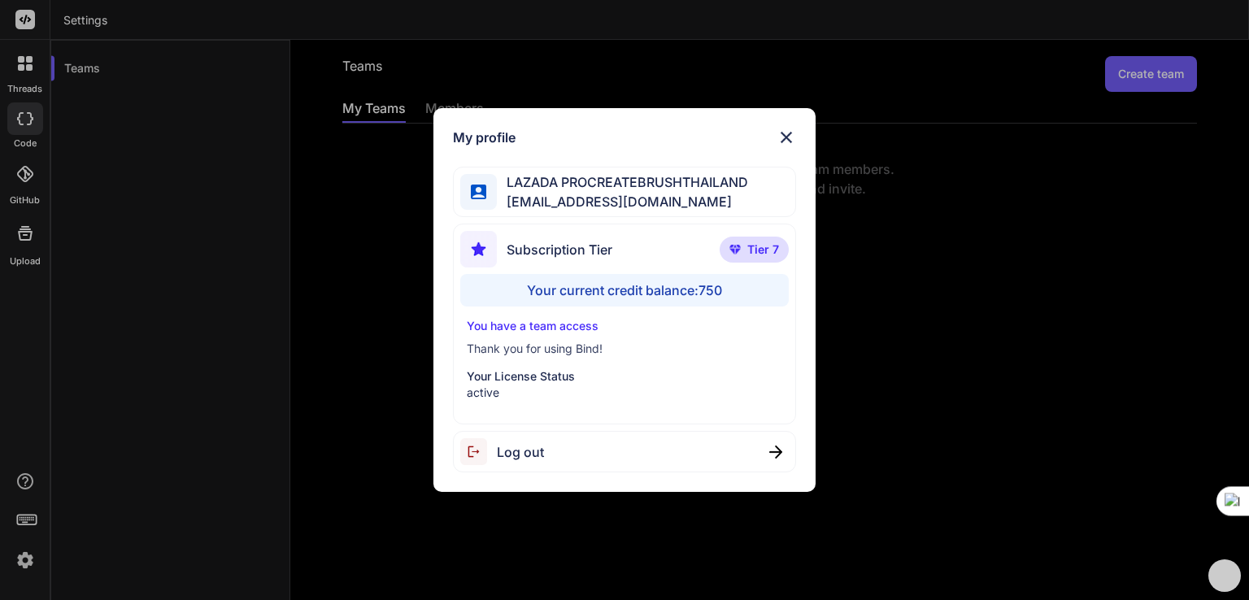
click at [691, 298] on div "Your current credit balance: 750" at bounding box center [624, 290] width 328 height 33
click at [140, 298] on div "My profile LAZADA PROCREATEBRUSHTHAILAND bank091048817622@gmail.com Subscriptio…" at bounding box center [624, 300] width 1249 height 600
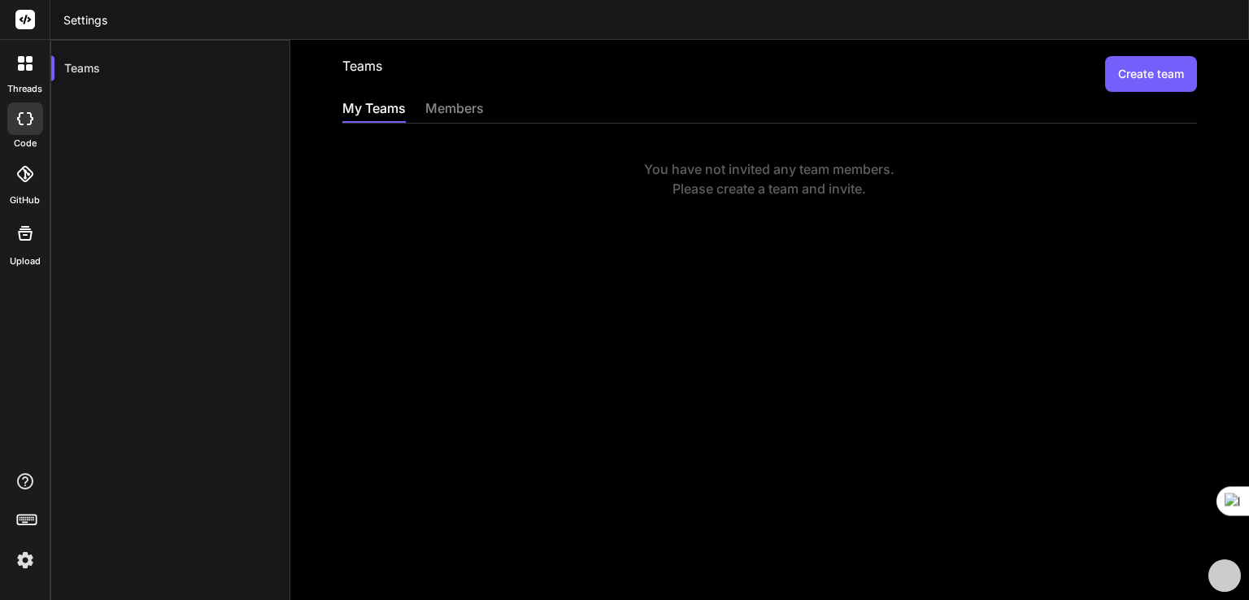
click at [25, 24] on rect at bounding box center [25, 20] width 20 height 20
click at [26, 576] on div "threads code GitHub Upload" at bounding box center [25, 300] width 50 height 600
click at [34, 11] on icon at bounding box center [25, 20] width 20 height 20
click at [28, 19] on icon at bounding box center [26, 20] width 12 height 10
click at [31, 63] on icon at bounding box center [25, 63] width 15 height 15
